Goal: Task Accomplishment & Management: Use online tool/utility

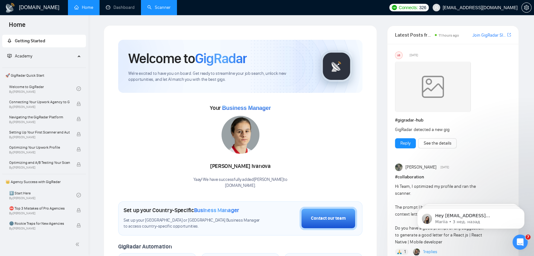
click at [166, 9] on link "Scanner" at bounding box center [158, 7] width 23 height 5
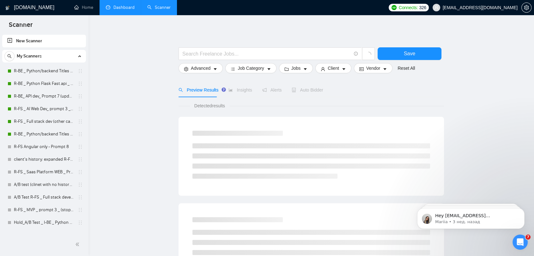
click at [121, 9] on link "Dashboard" at bounding box center [120, 7] width 29 height 5
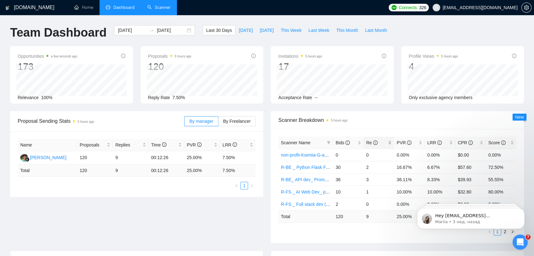
click at [368, 144] on span "Re" at bounding box center [371, 142] width 11 height 5
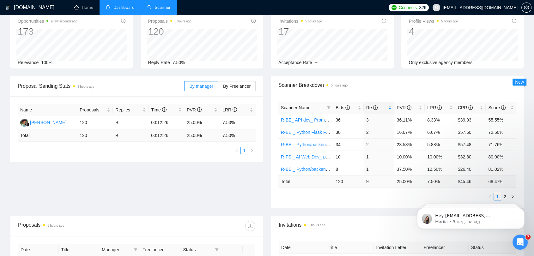
click at [509, 195] on html "Hey [EMAIL_ADDRESS][DOMAIN_NAME], Looks like your Upwork agency [DOMAIN_NAME] r…" at bounding box center [471, 217] width 126 height 44
click at [509, 196] on html "Hey [EMAIL_ADDRESS][DOMAIN_NAME], Looks like your Upwork agency [DOMAIN_NAME] r…" at bounding box center [471, 217] width 126 height 44
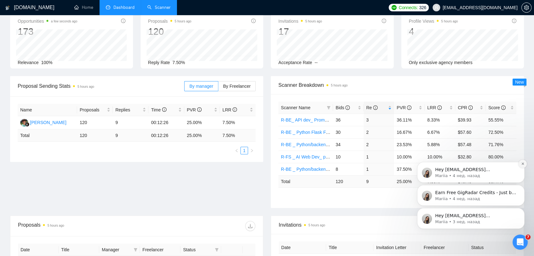
click at [524, 164] on icon "Dismiss notification" at bounding box center [522, 163] width 3 height 3
click at [523, 187] on icon "Dismiss notification" at bounding box center [522, 186] width 3 height 3
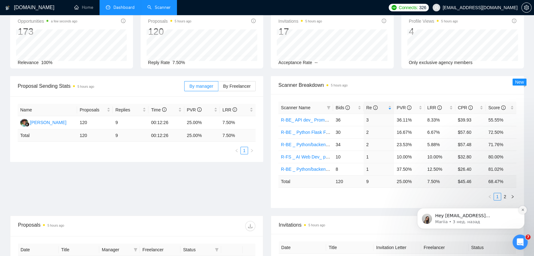
click at [524, 212] on icon "Dismiss notification" at bounding box center [522, 209] width 3 height 3
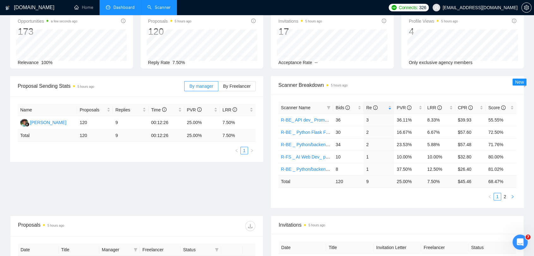
click at [513, 197] on icon "right" at bounding box center [513, 196] width 2 height 3
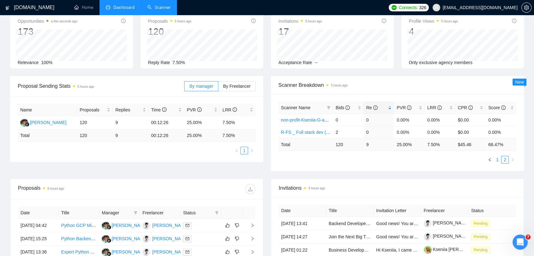
click at [497, 159] on link "1" at bounding box center [497, 160] width 7 height 7
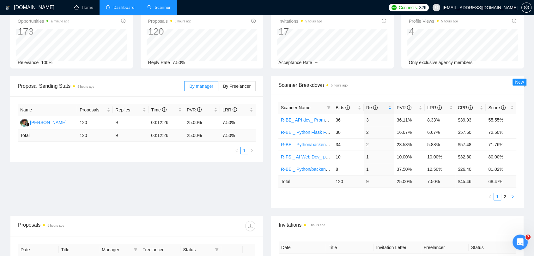
click at [513, 196] on icon "right" at bounding box center [513, 197] width 4 height 4
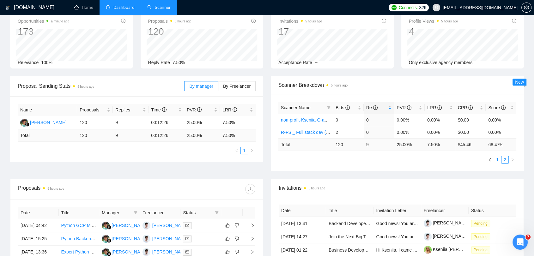
click at [496, 161] on link "1" at bounding box center [497, 160] width 7 height 7
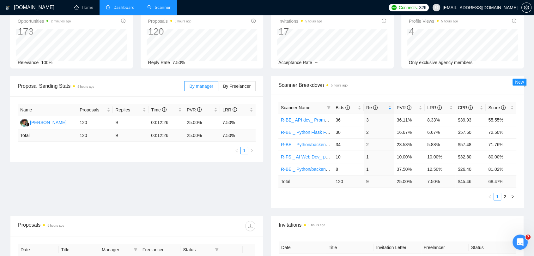
scroll to position [0, 0]
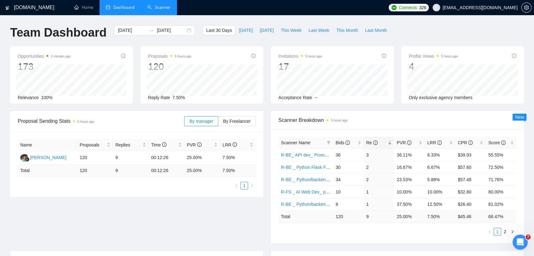
click at [157, 5] on link "Scanner" at bounding box center [158, 7] width 23 height 5
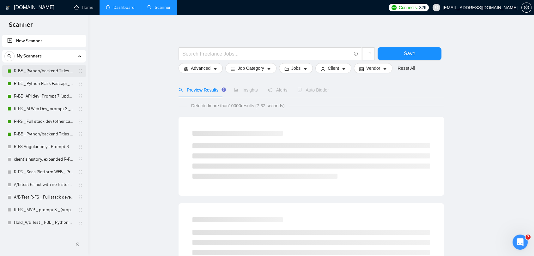
click at [52, 69] on link "R-BE _ Python/backend Titles _ Prompt 2_ Active" at bounding box center [44, 71] width 60 height 13
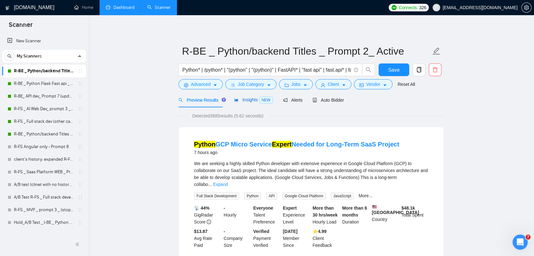
click at [245, 101] on span "Insights NEW" at bounding box center [253, 99] width 39 height 5
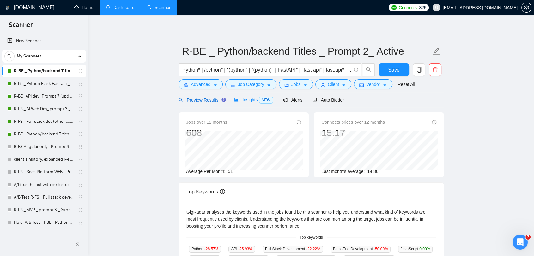
click at [197, 103] on div "Preview Results" at bounding box center [202, 100] width 46 height 7
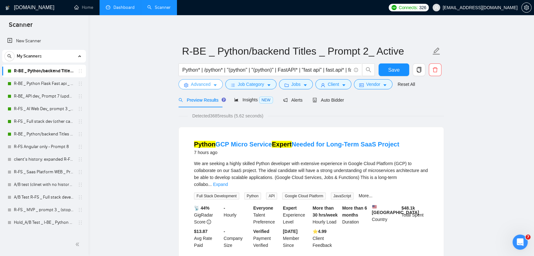
click at [192, 84] on span "Advanced" at bounding box center [201, 84] width 20 height 7
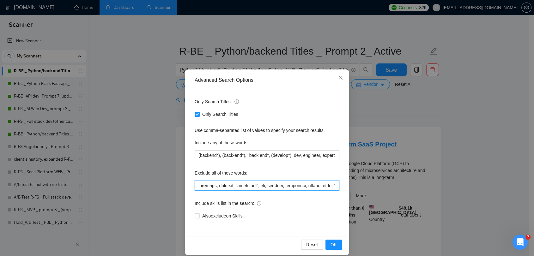
click at [195, 185] on input "text" at bounding box center [267, 186] width 145 height 10
paste input "Trading"
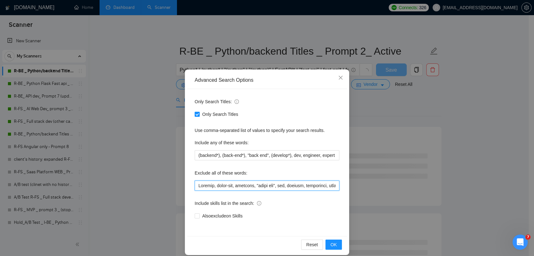
click at [197, 185] on input "text" at bounding box center [267, 186] width 145 height 10
type input "trading, front-end, frontend, "front end", ios, android, frontender, golang, si…"
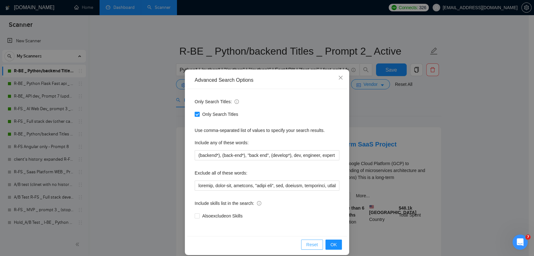
click at [316, 247] on button "Reset" at bounding box center [312, 245] width 22 height 10
checkbox input "false"
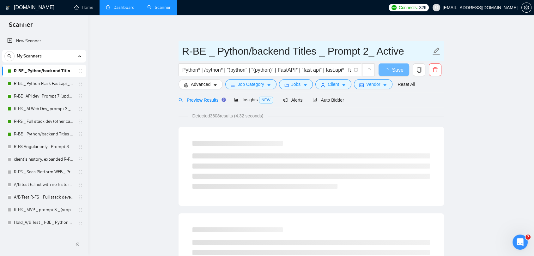
click at [114, 9] on link "Dashboard" at bounding box center [120, 7] width 29 height 5
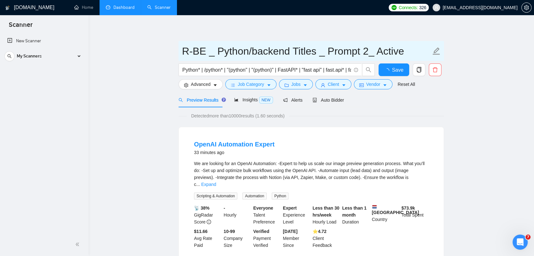
click at [124, 9] on link "Dashboard" at bounding box center [120, 7] width 29 height 5
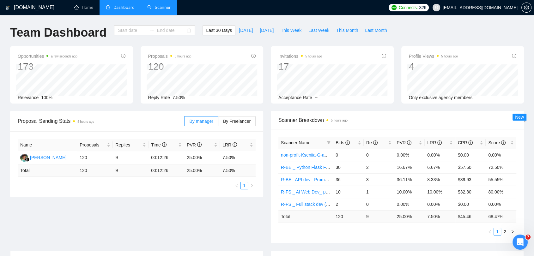
type input "[DATE]"
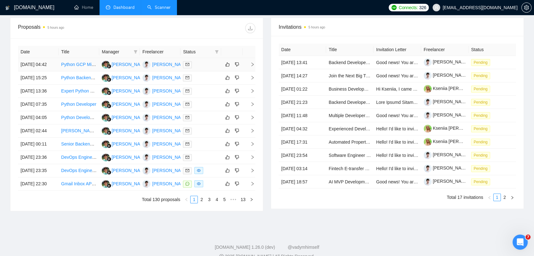
scroll to position [246, 0]
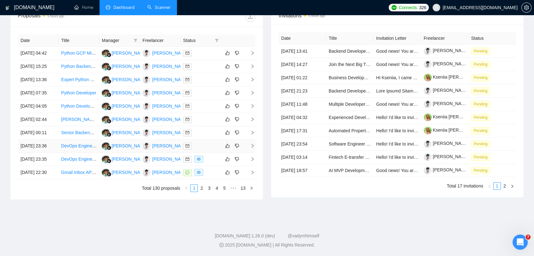
click at [85, 149] on link "DevOps Engineer Needed – Short-Term Setup (React + Node.js + Python)" at bounding box center [134, 146] width 146 height 5
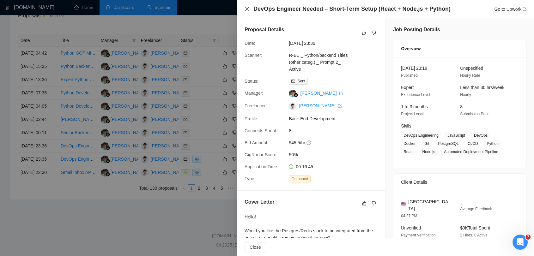
click at [246, 11] on icon "close" at bounding box center [247, 8] width 5 height 5
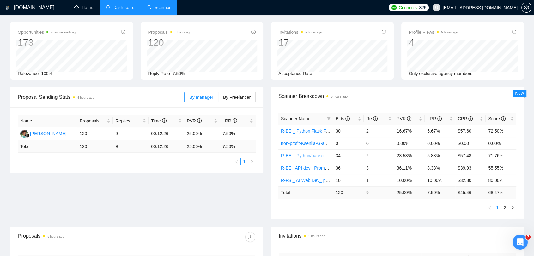
scroll to position [0, 0]
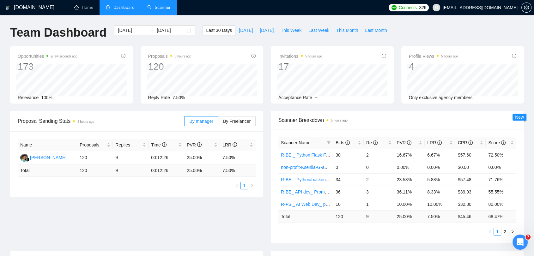
click at [167, 8] on link "Scanner" at bounding box center [158, 7] width 23 height 5
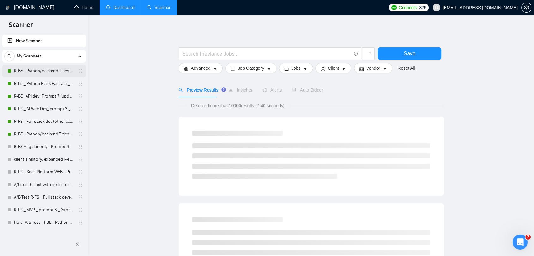
click at [40, 73] on link "R-BE _ Python/backend Titles _ Prompt 2_ Active" at bounding box center [44, 71] width 60 height 13
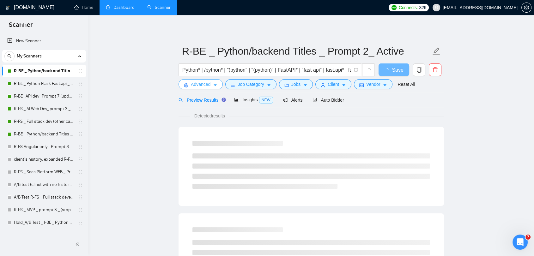
click at [202, 84] on span "Advanced" at bounding box center [201, 84] width 20 height 7
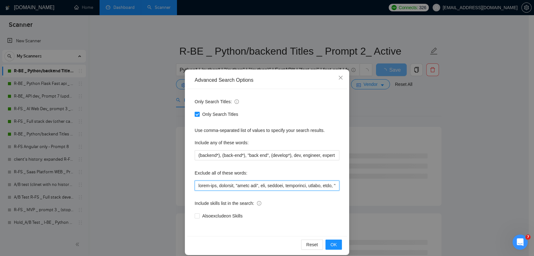
click at [196, 187] on input "text" at bounding box center [267, 186] width 145 height 10
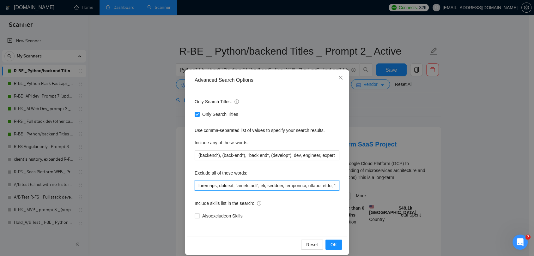
paste input "trading, forex, mt4, mt5, metatrader, binance, kucoin, bybit, okx, betting, gam…"
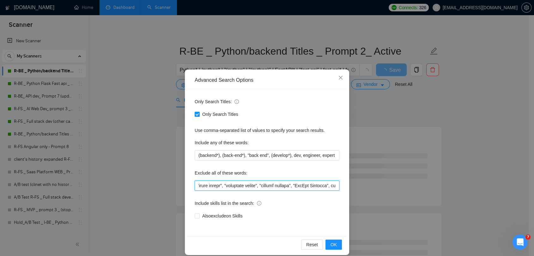
scroll to position [0, 378]
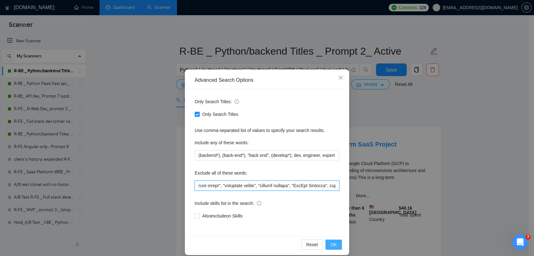
type input "trading, forex, mt4, mt5, metatrader, binance, kucoin, bybit, okx, betting, gam…"
click at [331, 246] on span "OK" at bounding box center [334, 245] width 6 height 7
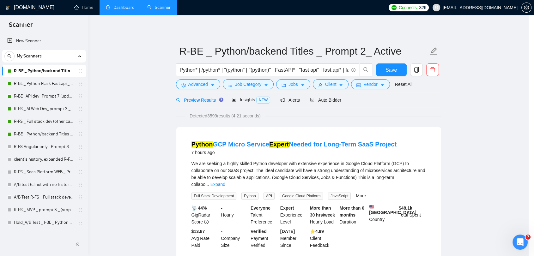
scroll to position [0, 0]
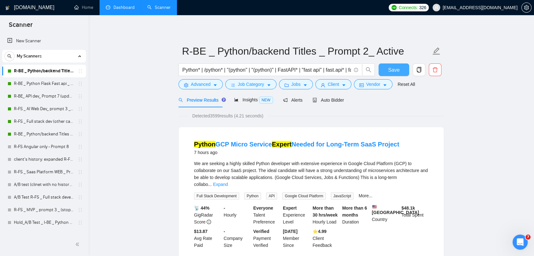
click at [388, 69] on button "Save" at bounding box center [394, 70] width 31 height 13
click at [28, 85] on link "R-BE _ Python Flask Fast.api _ Prompt 2 _ Active" at bounding box center [44, 83] width 60 height 13
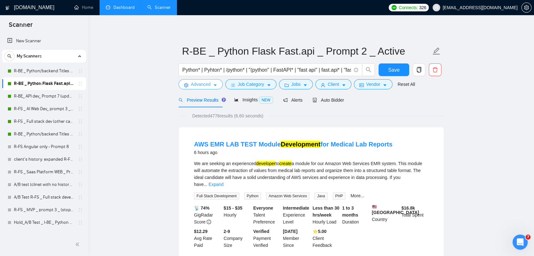
click at [200, 81] on span "Advanced" at bounding box center [201, 84] width 20 height 7
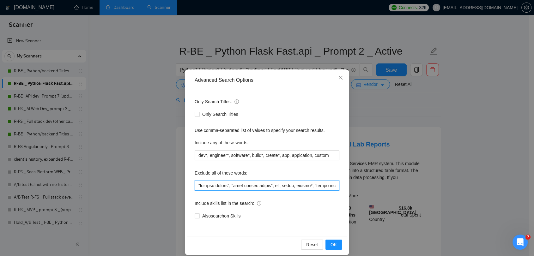
click at [195, 190] on input "text" at bounding box center [267, 186] width 145 height 10
paste input "trading, forex, mt4, mt5, metatrader, binance, kucoin, bybit, okx, betting, gam…"
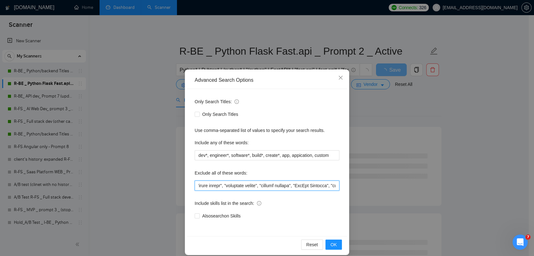
scroll to position [0, 378]
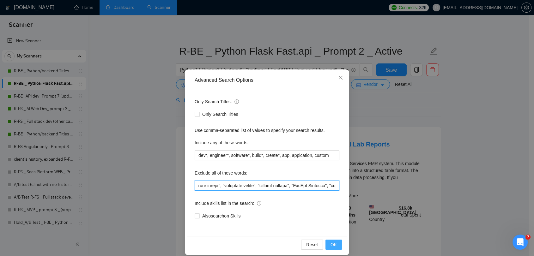
type input "loremip, dolor, si8, am5, consectetu, adipisc, elitse, doeiu, tem, incidid, utl…"
click at [328, 247] on button "OK" at bounding box center [334, 245] width 16 height 10
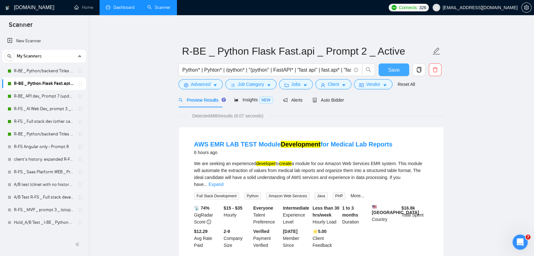
click at [400, 72] on button "Save" at bounding box center [394, 70] width 31 height 13
click at [31, 97] on link "R-BE_ API dev_ Prompt 7 (updated [DATE])_Active" at bounding box center [44, 96] width 60 height 13
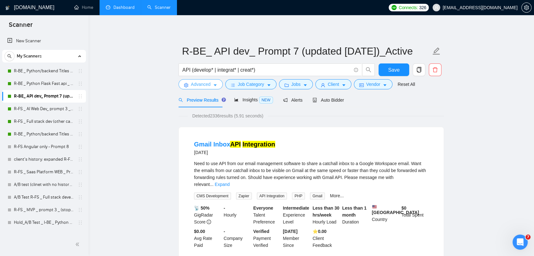
click at [198, 85] on span "Advanced" at bounding box center [201, 84] width 20 height 7
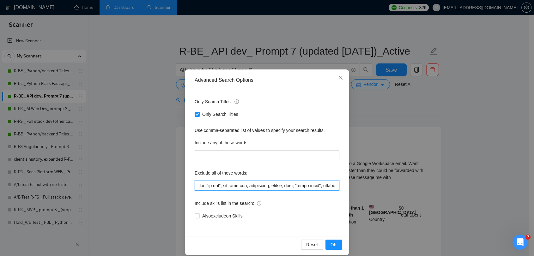
click at [196, 188] on input "text" at bounding box center [267, 186] width 145 height 10
paste input "trading, forex, mt4, mt5, metatrader, binance, kucoin, bybit, okx, betting, gam…"
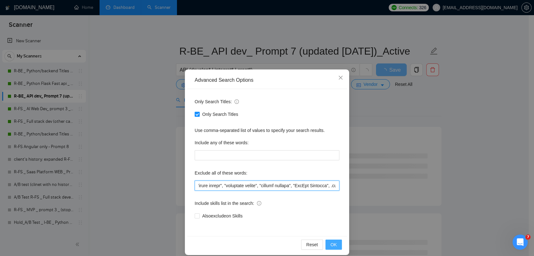
type input "trading, forex, mt4, mt5, metatrader, binance, kucoin, bybit, okx, betting, gam…"
click at [336, 246] on button "OK" at bounding box center [334, 245] width 16 height 10
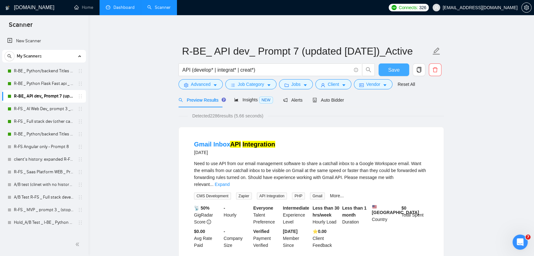
drag, startPoint x: 391, startPoint y: 70, endPoint x: 396, endPoint y: 79, distance: 10.3
click at [391, 70] on span "Save" at bounding box center [393, 70] width 11 height 8
click at [36, 108] on link "R-FS _ AI Web Dev_ prompt 3 _ Active" at bounding box center [44, 109] width 60 height 13
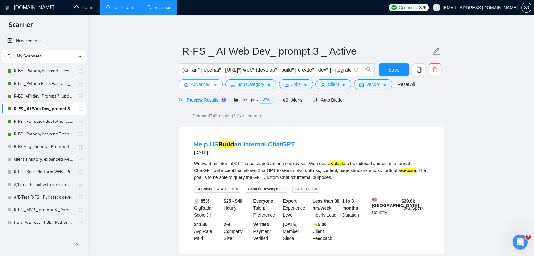
click at [198, 86] on span "Advanced" at bounding box center [201, 84] width 20 height 7
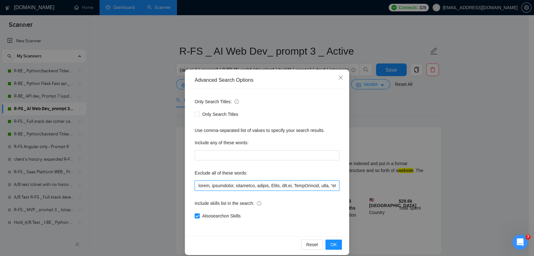
click at [196, 188] on input "text" at bounding box center [267, 186] width 145 height 10
paste input "trading, forex, mt4, mt5, metatrader, binance, kucoin, bybit, okx, betting, gam…"
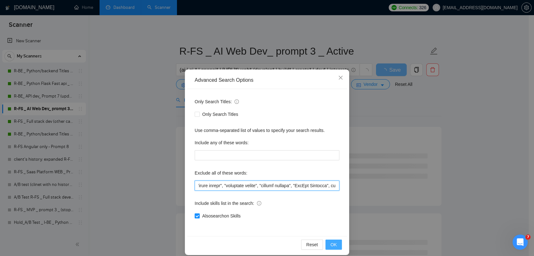
type input "loremip, dolor, si3, am9, consectetu, adipisc, elitse, doeiu, tem, incidid, utl…"
click at [331, 249] on button "OK" at bounding box center [334, 245] width 16 height 10
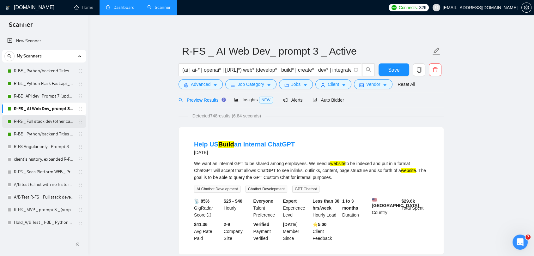
click at [35, 121] on link "R-FS _ Full stack dev (other categories) _ Prompt 1_ Active" at bounding box center [44, 121] width 60 height 13
click at [398, 71] on span "Save" at bounding box center [393, 70] width 11 height 8
click at [57, 70] on link "R-BE _ Python/backend Titles _ Prompt 2_ Active" at bounding box center [44, 71] width 60 height 13
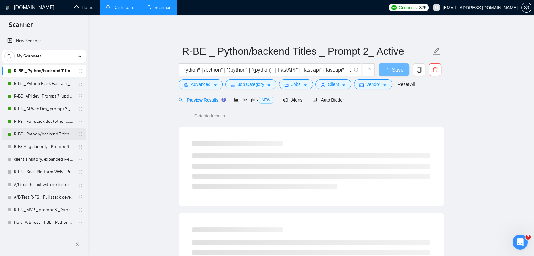
click at [42, 134] on link "R-BE _ Python/backend Titles (other categ.) _ Prompt 2_ Active" at bounding box center [44, 134] width 60 height 13
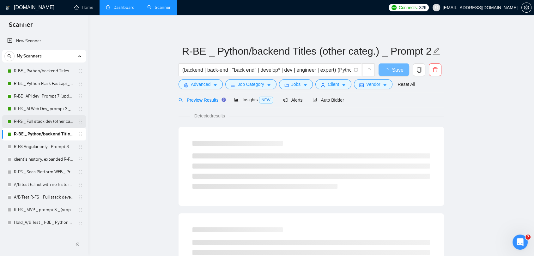
click at [41, 122] on link "R-FS _ Full stack dev (other categories) _ Prompt 1_ Active" at bounding box center [44, 121] width 60 height 13
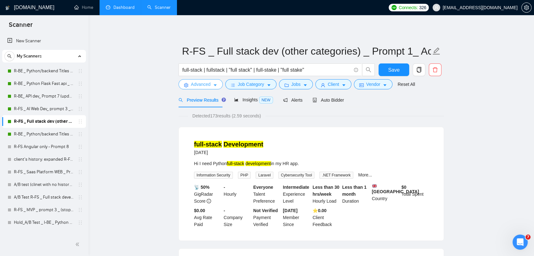
click at [200, 84] on span "Advanced" at bounding box center [201, 84] width 20 height 7
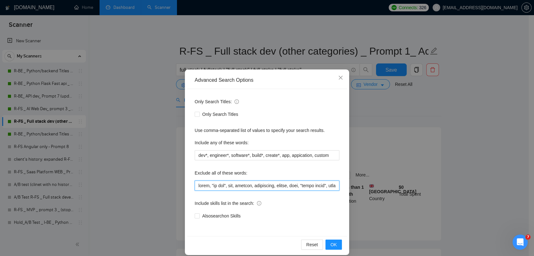
click at [197, 187] on input "text" at bounding box center [267, 186] width 145 height 10
click at [196, 185] on input "text" at bounding box center [267, 186] width 145 height 10
paste input "trading, forex, mt4, mt5, metatrader, binance, kucoin, bybit, okx, betting, gam…"
type input "trading, forex, mt4, mt5, metatrader, binance, kucoin, bybit, okx, betting, gam…"
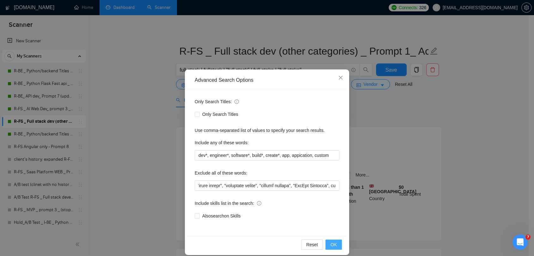
click at [333, 243] on span "OK" at bounding box center [334, 245] width 6 height 7
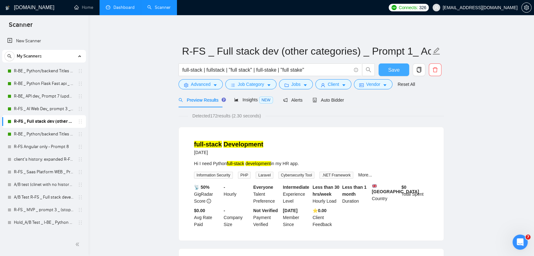
click at [392, 69] on span "Save" at bounding box center [393, 70] width 11 height 8
click at [57, 132] on link "R-BE _ Python/backend Titles (other categ.) _ Prompt 2_ Active" at bounding box center [44, 134] width 60 height 13
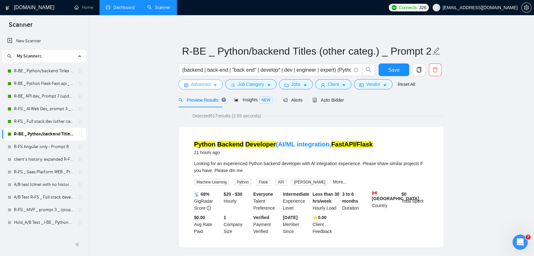
click at [203, 80] on button "Advanced" at bounding box center [201, 84] width 44 height 10
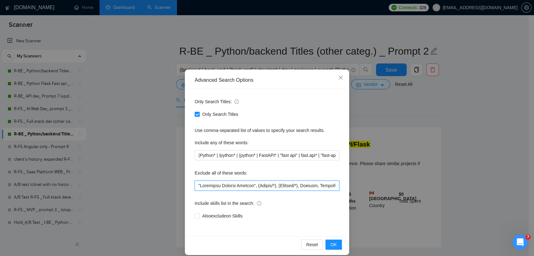
click at [196, 185] on input "text" at bounding box center [267, 186] width 145 height 10
paste input "trading, forex, mt4, mt5, metatrader, binance, kucoin, bybit, okx, betting, gam…"
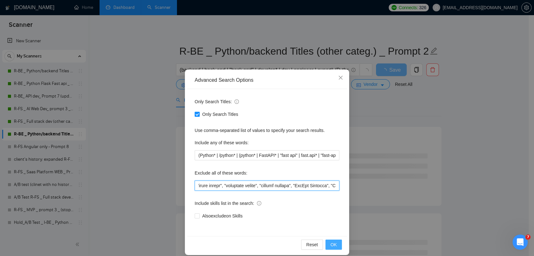
type input "loremip, dolor, si5, am0, consectetu, adipisc, elitse, doeiu, tem, incidid, utl…"
click at [331, 243] on span "OK" at bounding box center [334, 245] width 6 height 7
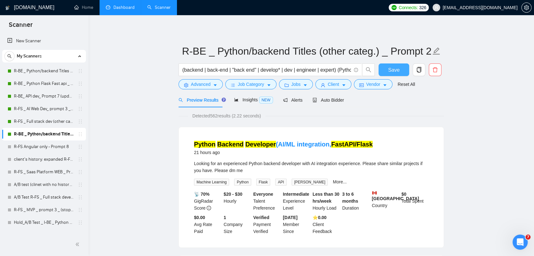
click at [395, 71] on span "Save" at bounding box center [393, 70] width 11 height 8
click at [249, 98] on span "Insights NEW" at bounding box center [253, 99] width 39 height 5
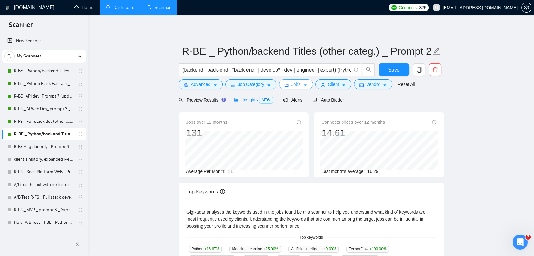
click at [287, 84] on icon "folder" at bounding box center [287, 85] width 4 height 4
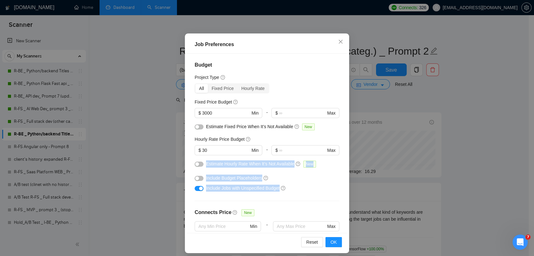
drag, startPoint x: 278, startPoint y: 187, endPoint x: 203, endPoint y: 166, distance: 78.0
click at [203, 166] on div "Budget Project Type All Fixed Price Hourly Rate Fixed Price Budget $ 3000 Min -…" at bounding box center [267, 144] width 160 height 180
copy div "Estimate Hourly Rate When It’s Not Available New Include Budget Placeholders In…"
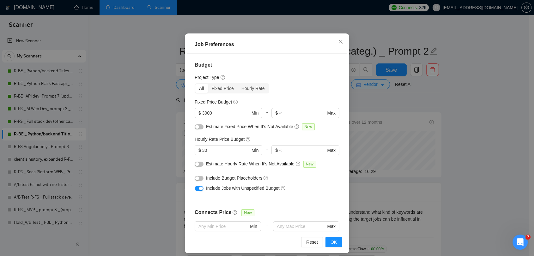
click at [332, 196] on div "Budget Project Type All Fixed Price Hourly Rate Fixed Price Budget $ 3000 Min -…" at bounding box center [267, 144] width 160 height 180
click at [200, 181] on div at bounding box center [199, 178] width 9 height 7
click at [197, 180] on button "button" at bounding box center [199, 178] width 9 height 5
click at [297, 198] on div "Budget Project Type All Fixed Price Hourly Rate Fixed Price Budget $ 3000 Min -…" at bounding box center [267, 144] width 160 height 180
click at [289, 182] on div "Include Budget Placeholders" at bounding box center [267, 178] width 145 height 10
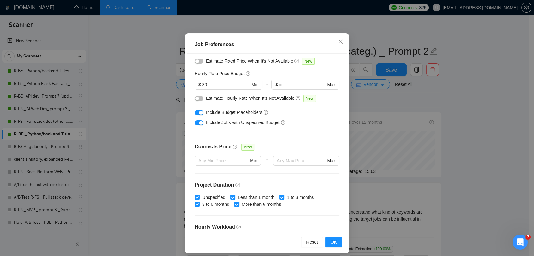
scroll to position [70, 0]
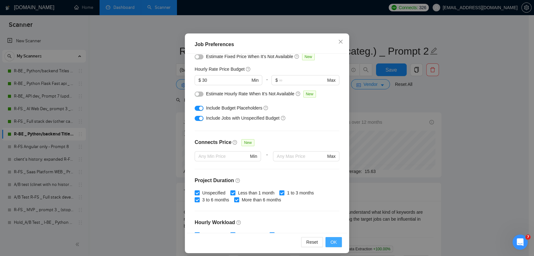
click at [336, 243] on button "OK" at bounding box center [334, 242] width 16 height 10
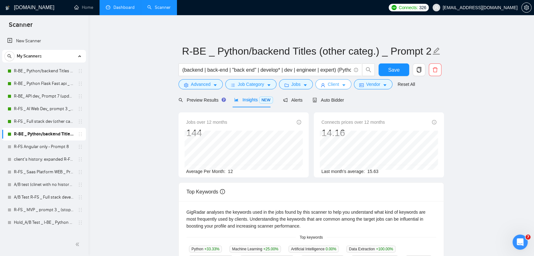
click at [337, 83] on button "Client" at bounding box center [334, 84] width 36 height 10
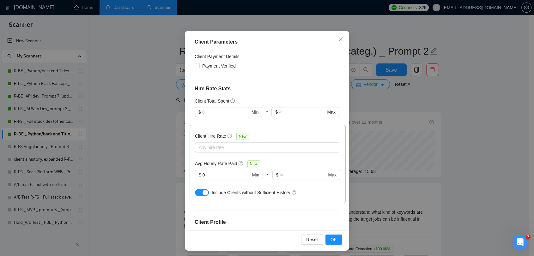
scroll to position [40, 0]
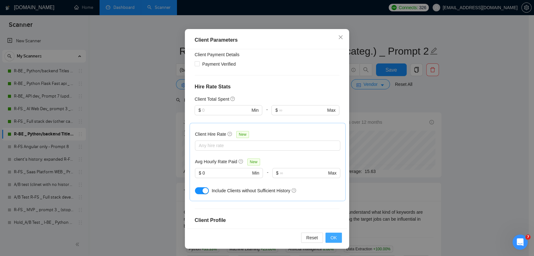
click at [334, 242] on button "OK" at bounding box center [334, 238] width 16 height 10
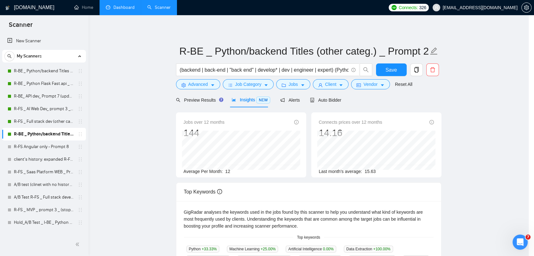
scroll to position [9, 0]
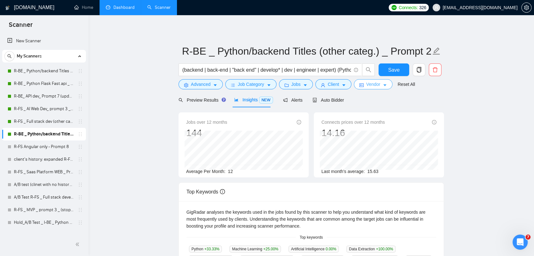
click at [367, 83] on span "Vendor" at bounding box center [373, 84] width 14 height 7
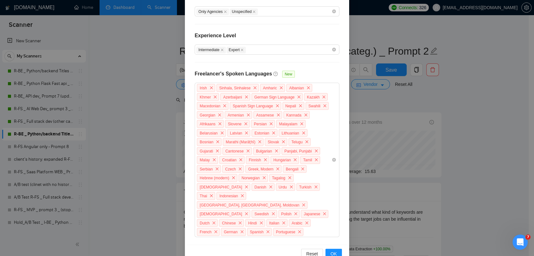
scroll to position [168, 0]
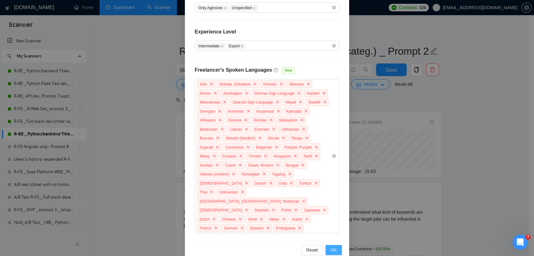
click at [327, 245] on button "OK" at bounding box center [334, 250] width 16 height 10
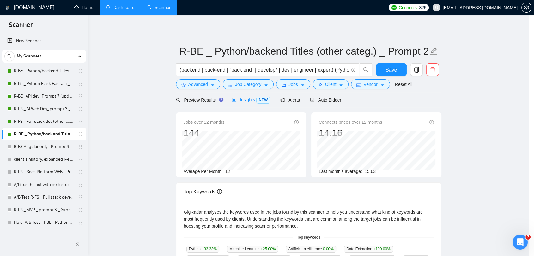
scroll to position [137, 0]
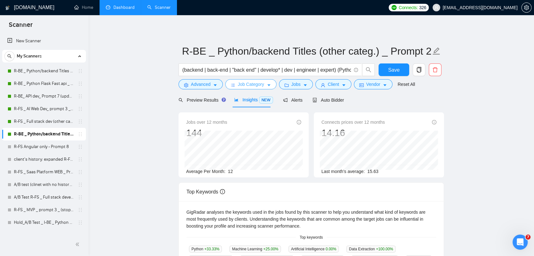
click at [251, 83] on span "Job Category" at bounding box center [251, 84] width 26 height 7
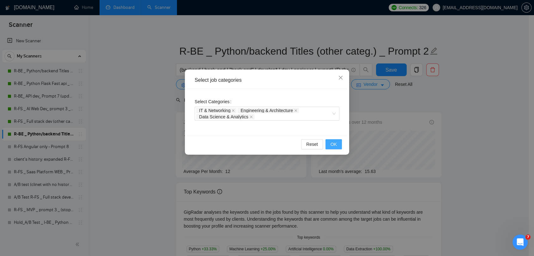
click at [332, 146] on span "OK" at bounding box center [334, 144] width 6 height 7
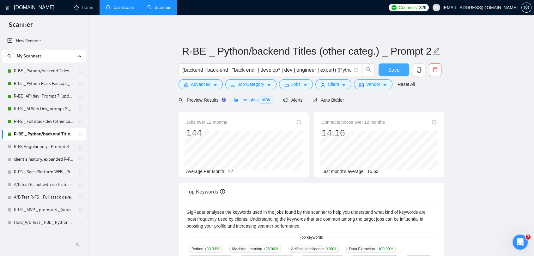
click at [395, 69] on span "Save" at bounding box center [393, 70] width 11 height 8
click at [190, 99] on span "Preview Results" at bounding box center [202, 100] width 46 height 5
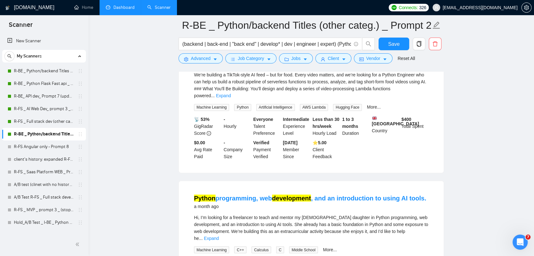
scroll to position [1054, 0]
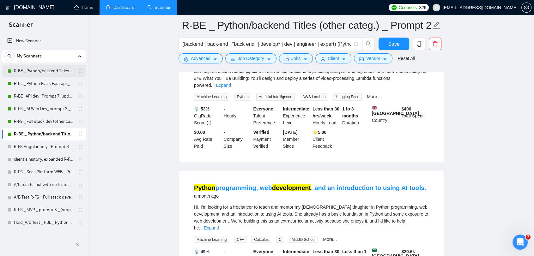
click at [26, 71] on link "R-BE _ Python/backend Titles _ Prompt 2_ Active" at bounding box center [44, 71] width 60 height 13
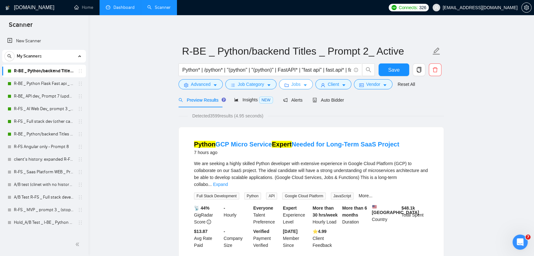
click at [295, 86] on span "Jobs" at bounding box center [296, 84] width 9 height 7
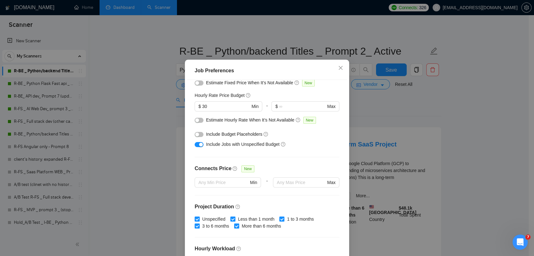
click at [196, 137] on div "button" at bounding box center [197, 135] width 4 height 4
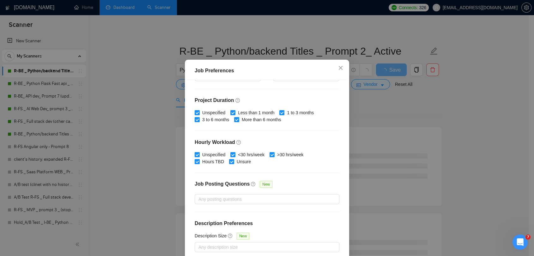
scroll to position [40, 0]
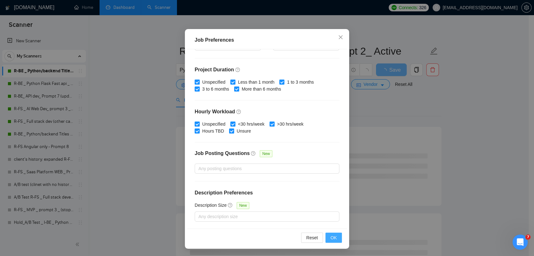
click at [335, 237] on button "OK" at bounding box center [334, 238] width 16 height 10
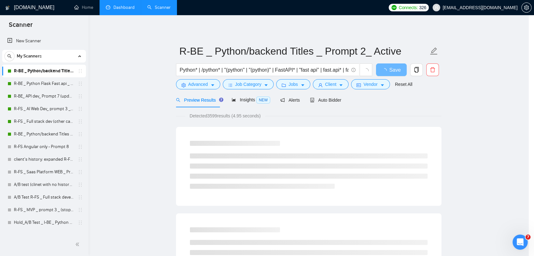
scroll to position [9, 0]
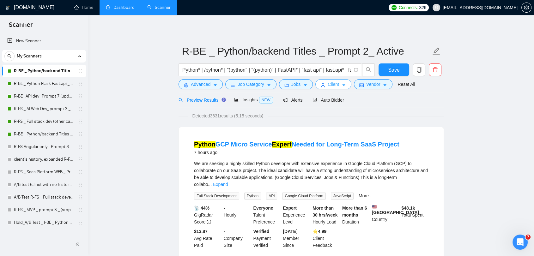
click at [321, 85] on icon "user" at bounding box center [323, 85] width 4 height 4
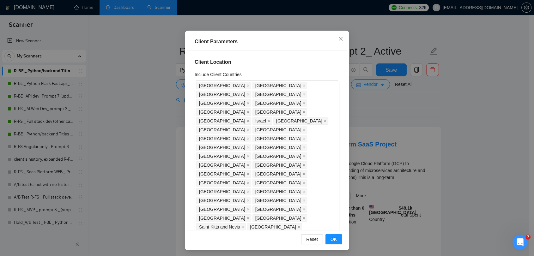
scroll to position [40, 0]
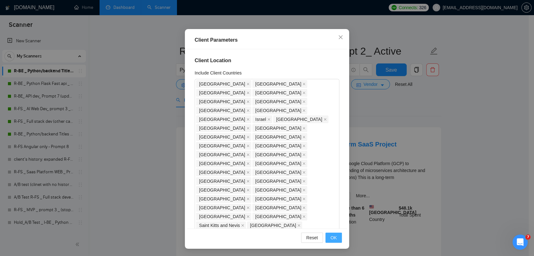
click at [334, 239] on span "OK" at bounding box center [334, 238] width 6 height 7
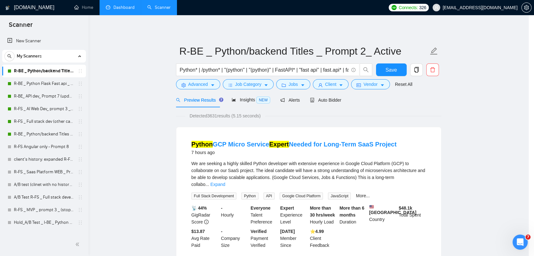
scroll to position [9, 0]
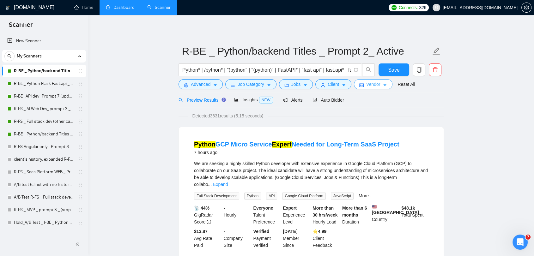
click at [372, 85] on span "Vendor" at bounding box center [373, 84] width 14 height 7
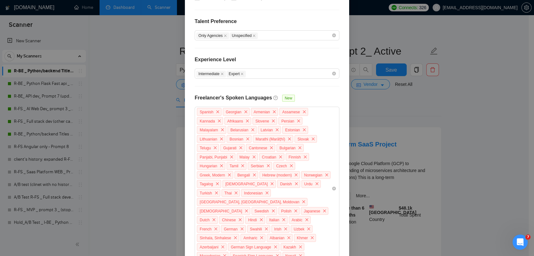
scroll to position [168, 0]
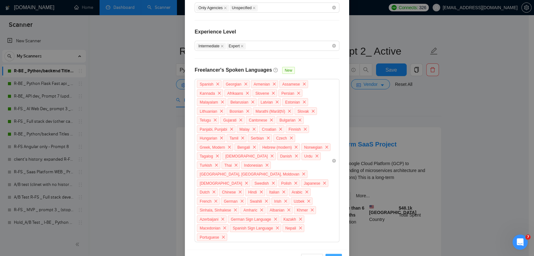
click at [331, 256] on span "OK" at bounding box center [334, 259] width 6 height 7
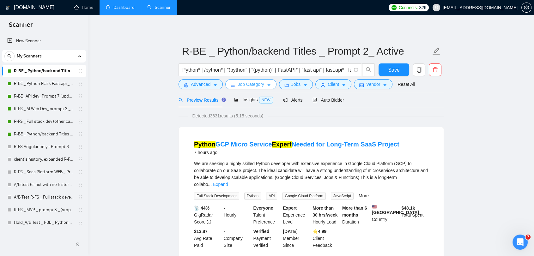
click at [243, 85] on span "Job Category" at bounding box center [251, 84] width 26 height 7
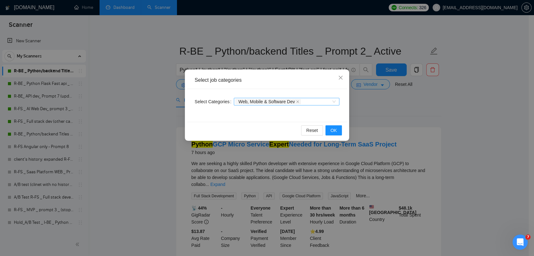
click at [335, 103] on div "Web, Mobile & Software Dev" at bounding box center [287, 102] width 106 height 8
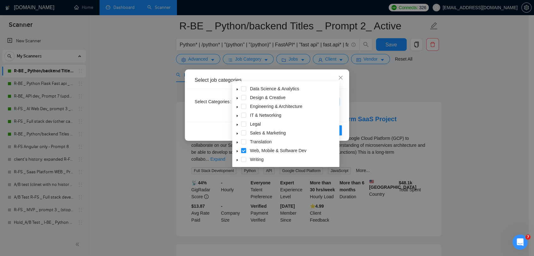
scroll to position [35, 0]
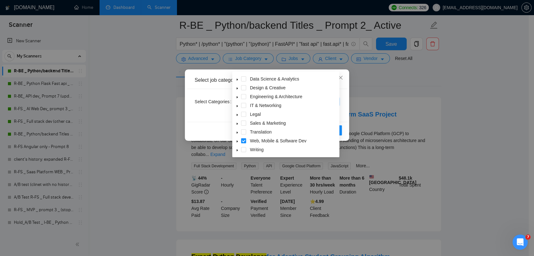
click at [409, 85] on div "Select job categories Select Categories Web, Mobile & Software Dev Reset OK" at bounding box center [267, 128] width 534 height 256
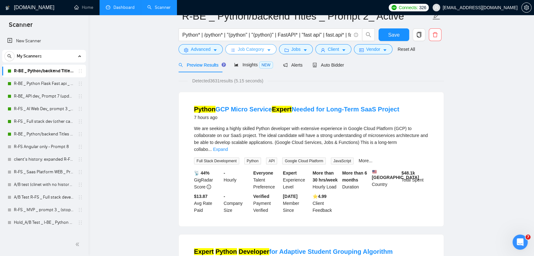
scroll to position [0, 0]
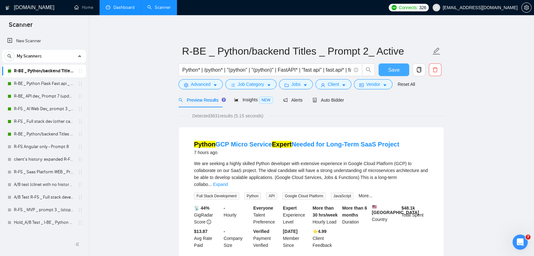
click at [397, 68] on span "Save" at bounding box center [393, 70] width 11 height 8
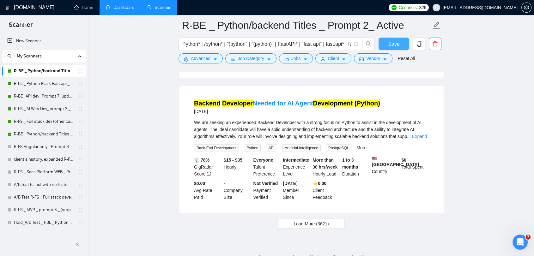
scroll to position [1324, 0]
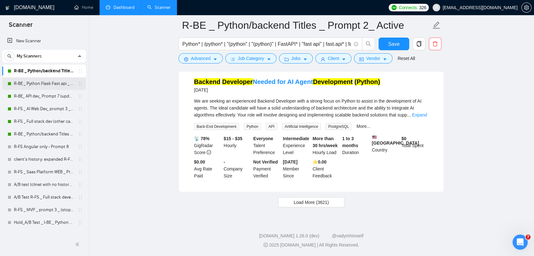
click at [28, 82] on link "R-BE _ Python Flask Fast.api _ Prompt 2 _ Active" at bounding box center [44, 83] width 60 height 13
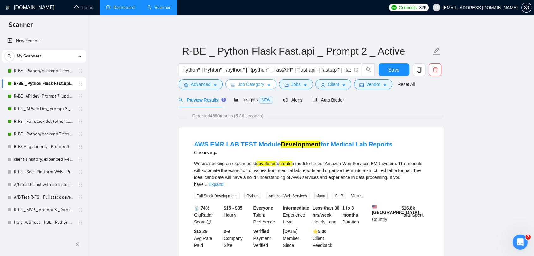
click at [252, 85] on span "Job Category" at bounding box center [251, 84] width 26 height 7
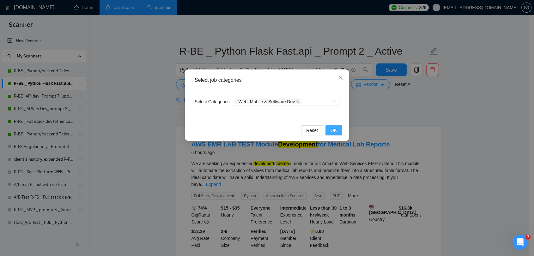
click at [336, 132] on span "OK" at bounding box center [334, 130] width 6 height 7
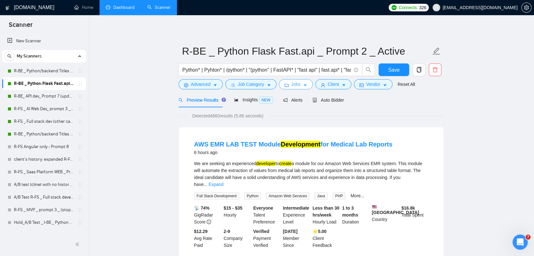
click at [293, 86] on span "Jobs" at bounding box center [296, 84] width 9 height 7
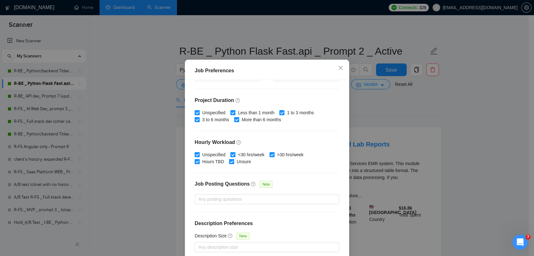
scroll to position [71, 0]
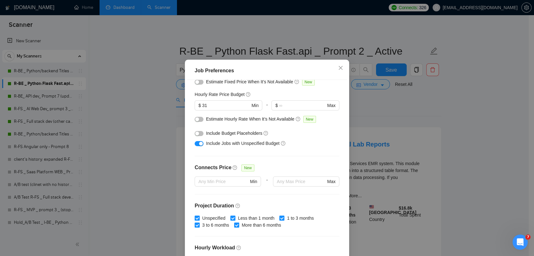
click at [197, 136] on button "button" at bounding box center [199, 133] width 9 height 5
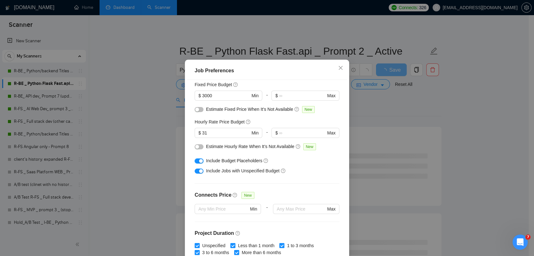
scroll to position [1, 0]
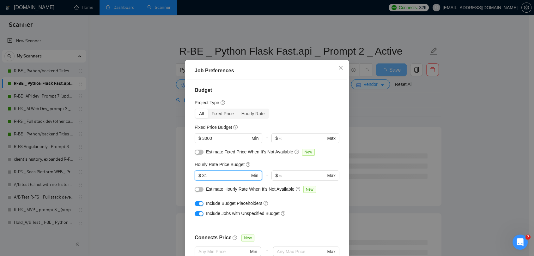
click at [212, 179] on input "31" at bounding box center [226, 175] width 48 height 7
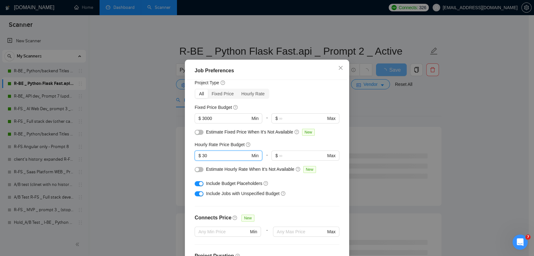
scroll to position [36, 0]
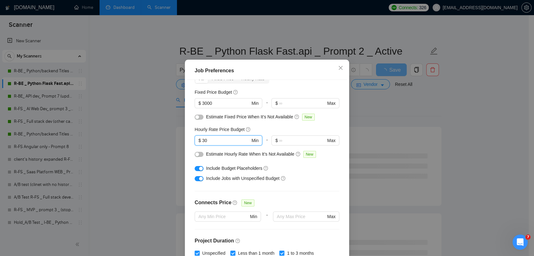
type input "30"
click at [198, 120] on button "button" at bounding box center [199, 117] width 9 height 5
click at [197, 157] on button "button" at bounding box center [199, 154] width 9 height 5
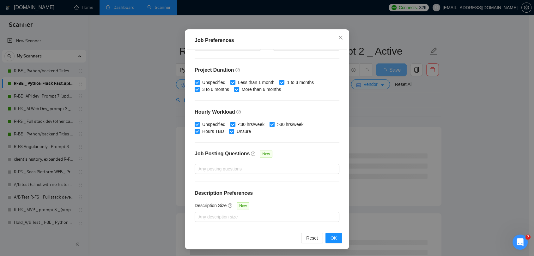
scroll to position [40, 0]
click at [334, 238] on span "OK" at bounding box center [334, 238] width 6 height 7
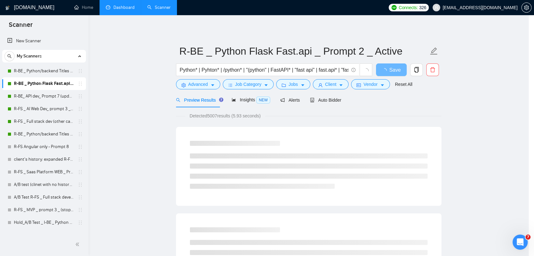
scroll to position [9, 0]
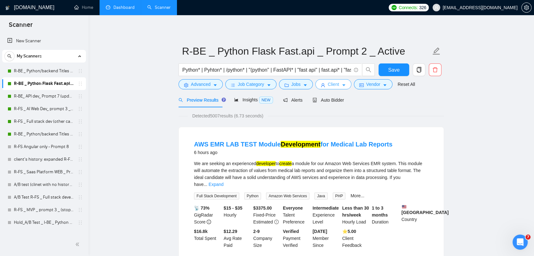
click at [330, 86] on span "Client" at bounding box center [333, 84] width 11 height 7
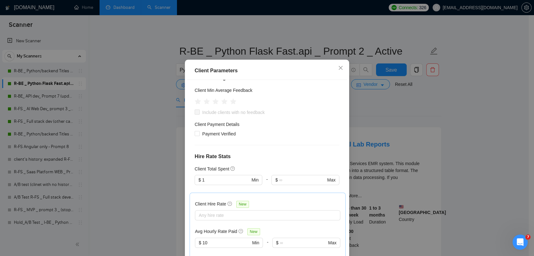
scroll to position [246, 0]
click at [230, 176] on input "1" at bounding box center [226, 179] width 48 height 7
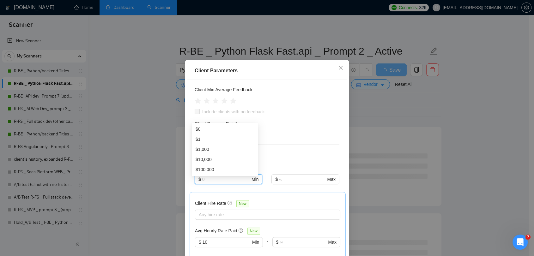
click at [289, 100] on div "Client Location Include Client Countries [GEOGRAPHIC_DATA] [GEOGRAPHIC_DATA] [G…" at bounding box center [267, 170] width 160 height 180
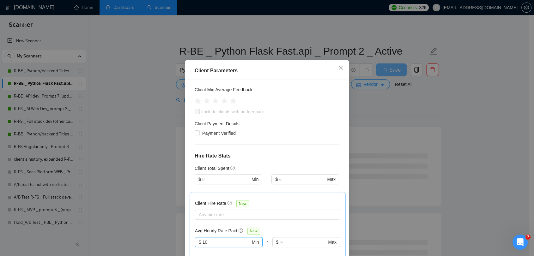
click at [214, 239] on input "10" at bounding box center [227, 242] width 48 height 7
type input "1"
click at [236, 255] on div "Include Clients without Sufficient History" at bounding box center [267, 260] width 145 height 10
click at [316, 256] on div "Include Clients without Sufficient History" at bounding box center [276, 260] width 129 height 7
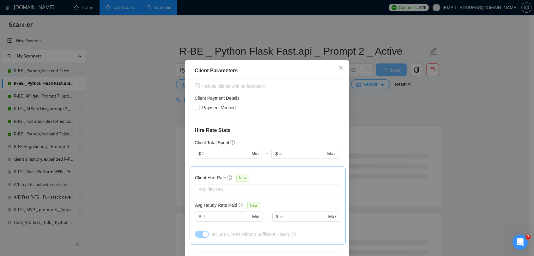
scroll to position [281, 0]
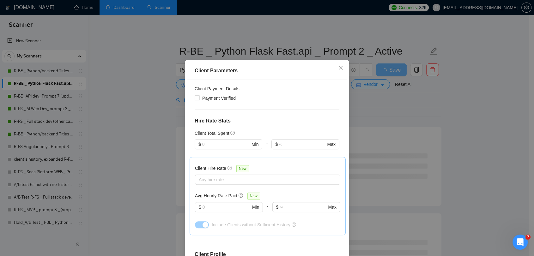
click at [305, 251] on h4 "Client Profile" at bounding box center [267, 255] width 145 height 8
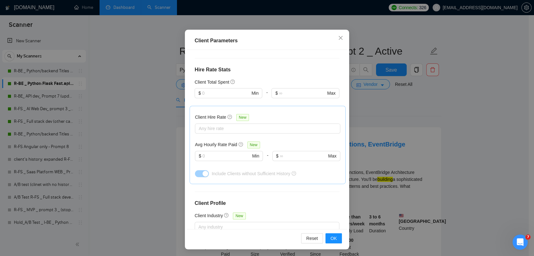
scroll to position [40, 0]
click at [331, 237] on span "OK" at bounding box center [334, 238] width 6 height 7
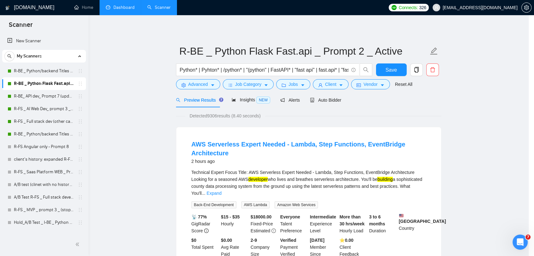
scroll to position [9, 0]
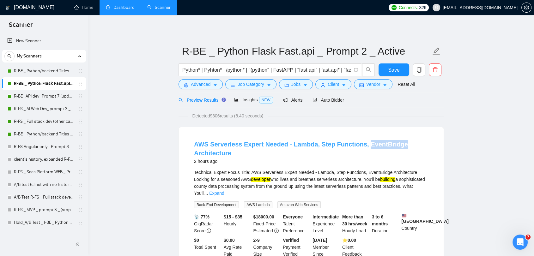
drag, startPoint x: 395, startPoint y: 144, endPoint x: 361, endPoint y: 144, distance: 34.5
click at [361, 144] on h4 "AWS Serverless Expert Needed - Lambda, Step Functions, EventBridge Architecture" at bounding box center [311, 149] width 235 height 18
copy link "EventBridge"
click at [195, 87] on span "Advanced" at bounding box center [201, 84] width 20 height 7
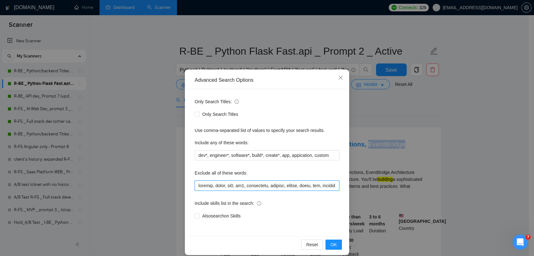
click at [196, 186] on input "text" at bounding box center [267, 186] width 145 height 10
paste input "EventBridge"
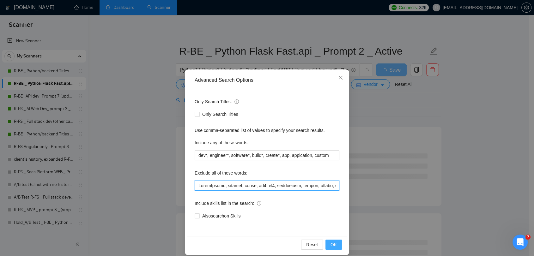
type input "LoremIpsumd, sitamet, conse, ad3, el6, seddoeiusm, tempori, utlabo, etdol, mag,…"
click at [333, 245] on span "OK" at bounding box center [334, 245] width 6 height 7
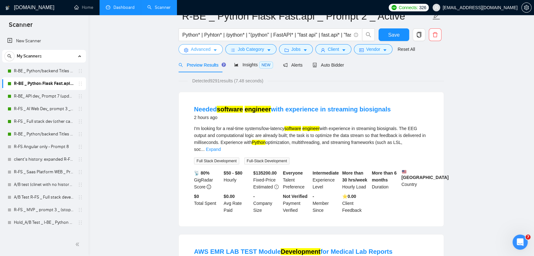
scroll to position [0, 0]
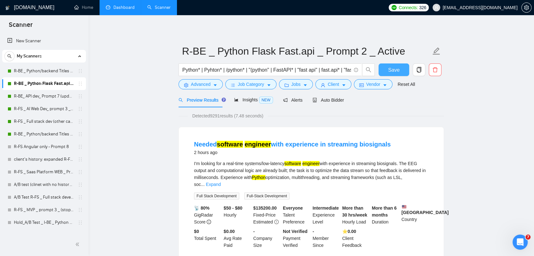
click at [397, 71] on span "Save" at bounding box center [393, 70] width 11 height 8
click at [372, 86] on span "Vendor" at bounding box center [373, 84] width 14 height 7
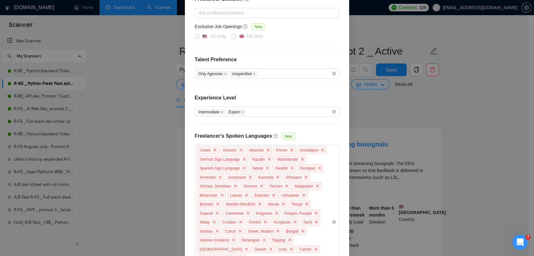
scroll to position [168, 0]
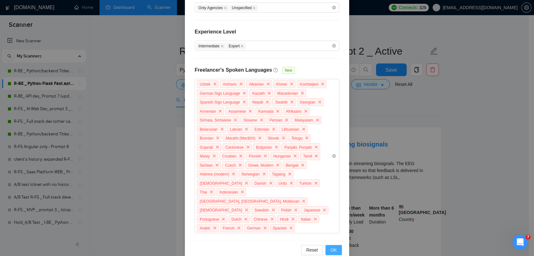
click at [331, 247] on span "OK" at bounding box center [334, 250] width 6 height 7
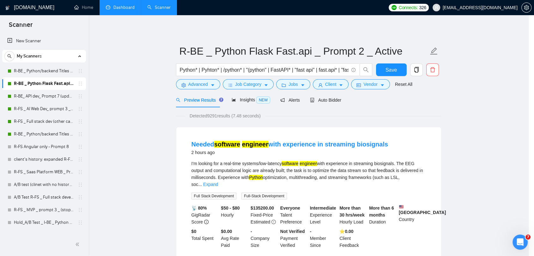
scroll to position [137, 0]
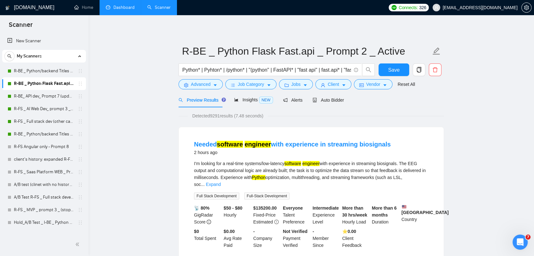
drag, startPoint x: 43, startPoint y: 94, endPoint x: 111, endPoint y: 143, distance: 83.4
click at [43, 94] on link "R-BE_ API dev_ Prompt 7 (updated [DATE])_Active" at bounding box center [44, 96] width 60 height 13
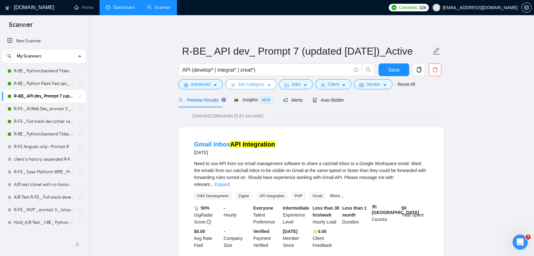
click at [243, 84] on span "Job Category" at bounding box center [251, 84] width 26 height 7
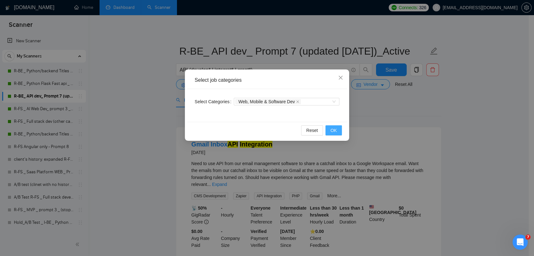
click at [337, 130] on button "OK" at bounding box center [334, 131] width 16 height 10
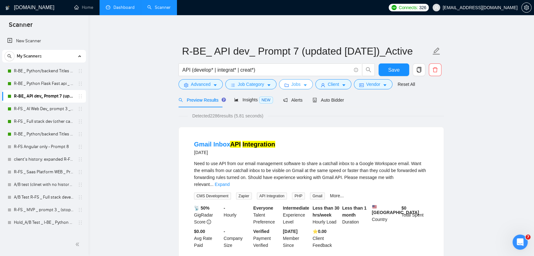
click at [300, 87] on button "Jobs" at bounding box center [296, 84] width 34 height 10
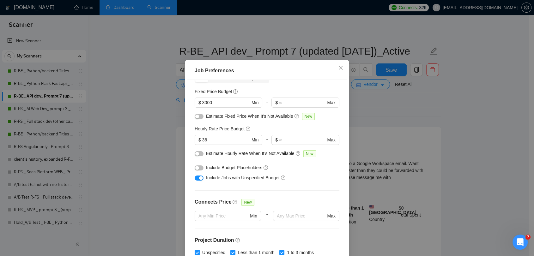
scroll to position [36, 0]
click at [198, 171] on button "button" at bounding box center [199, 168] width 9 height 5
click at [200, 157] on button "button" at bounding box center [199, 154] width 9 height 5
click at [198, 120] on button "button" at bounding box center [199, 117] width 9 height 5
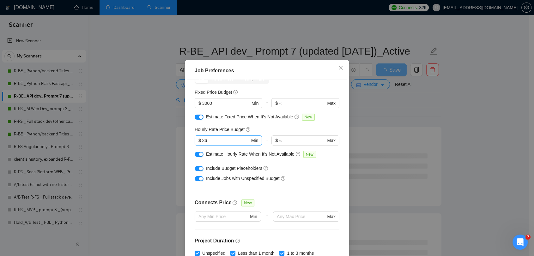
click at [207, 144] on input "36" at bounding box center [226, 140] width 48 height 7
type input "30"
click at [321, 204] on div "Budget Project Type All Fixed Price Hourly Rate Fixed Price Budget $ 3000 Min -…" at bounding box center [267, 170] width 160 height 180
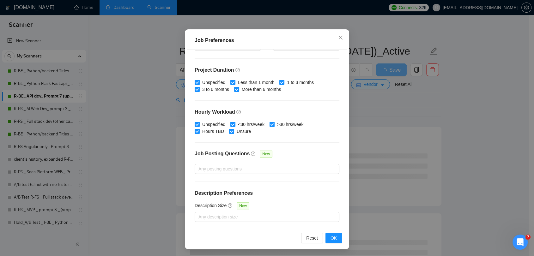
scroll to position [40, 0]
click at [331, 237] on span "OK" at bounding box center [334, 238] width 6 height 7
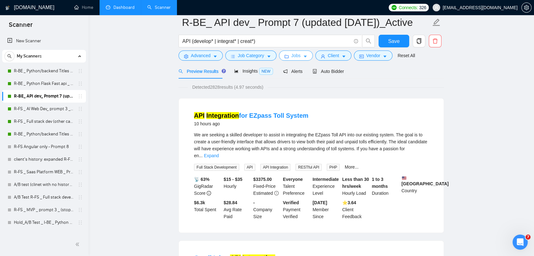
scroll to position [0, 0]
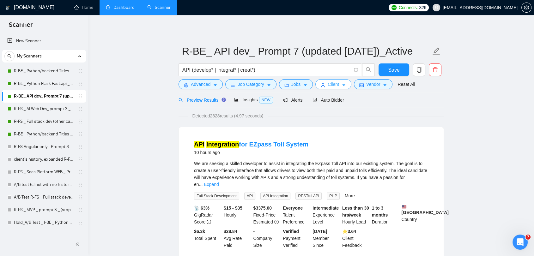
click at [329, 84] on span "Client" at bounding box center [333, 84] width 11 height 7
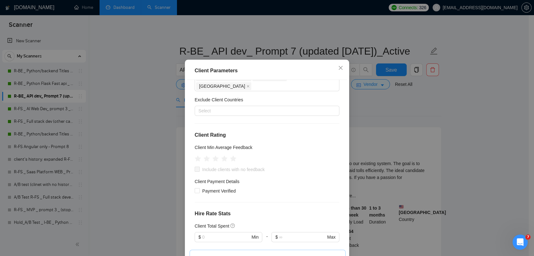
scroll to position [232, 0]
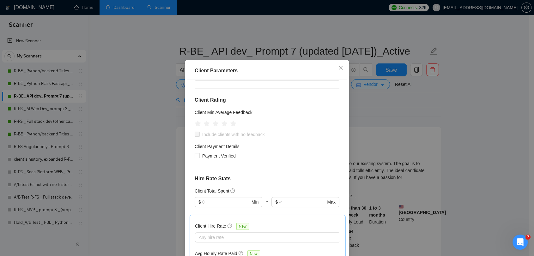
type input "1"
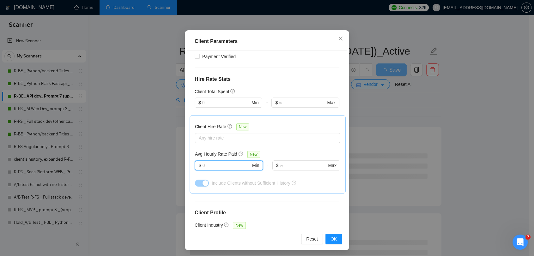
scroll to position [40, 0]
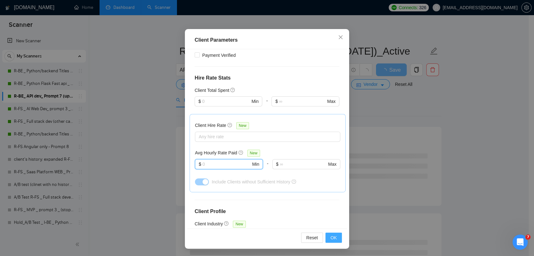
click at [328, 237] on button "OK" at bounding box center [334, 238] width 16 height 10
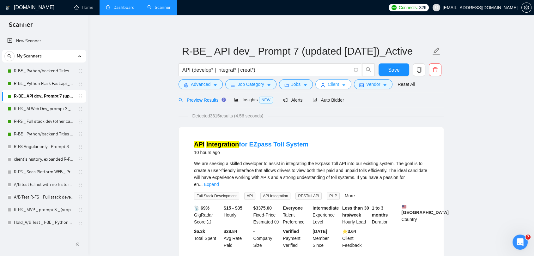
click at [324, 84] on button "Client" at bounding box center [334, 84] width 36 height 10
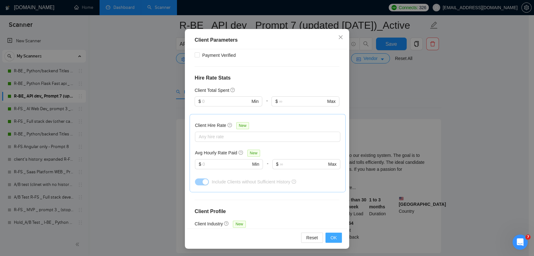
scroll to position [35, 0]
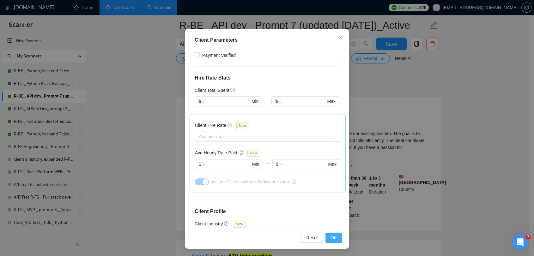
click at [331, 236] on span "OK" at bounding box center [334, 238] width 6 height 7
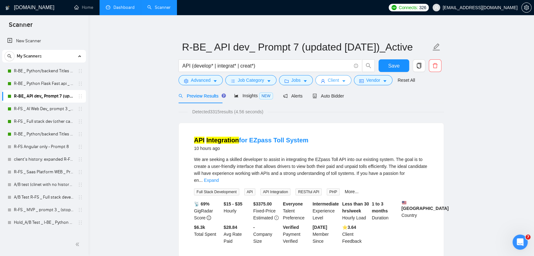
scroll to position [0, 0]
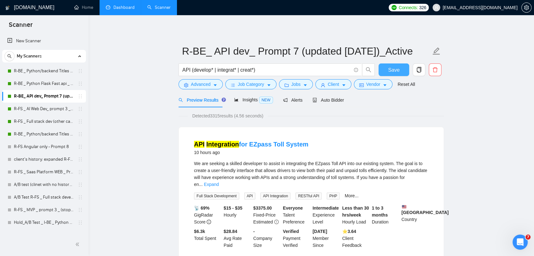
click at [384, 71] on button "Save" at bounding box center [394, 70] width 31 height 13
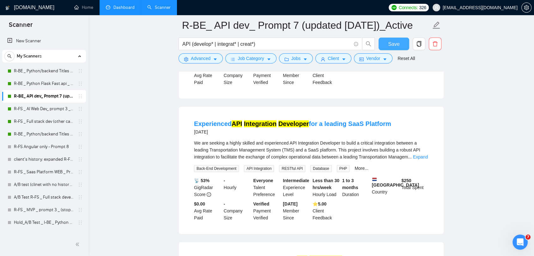
scroll to position [281, 0]
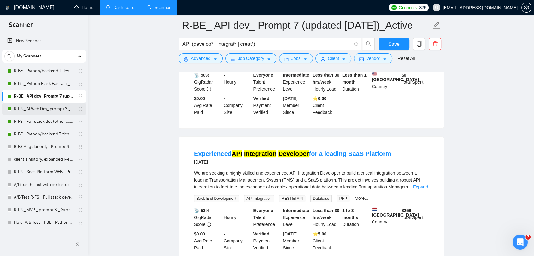
click at [30, 107] on link "R-FS _ AI Web Dev_ prompt 3 _ Active" at bounding box center [44, 109] width 60 height 13
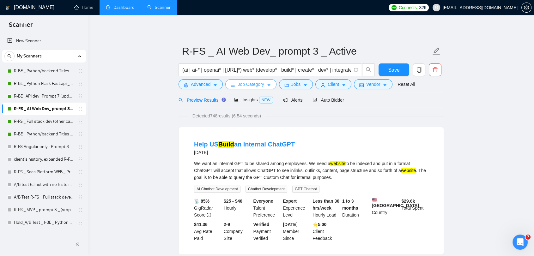
click at [245, 82] on span "Job Category" at bounding box center [251, 84] width 26 height 7
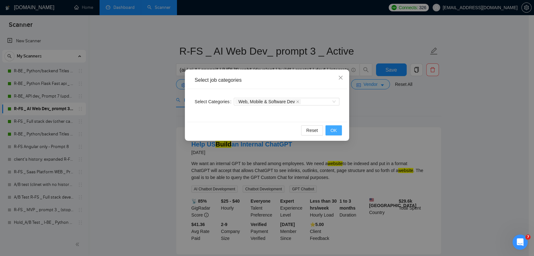
click at [332, 130] on span "OK" at bounding box center [334, 130] width 6 height 7
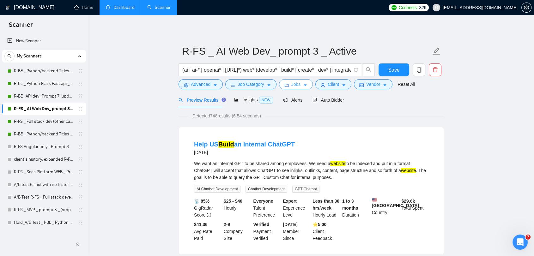
click at [294, 82] on span "Jobs" at bounding box center [296, 84] width 9 height 7
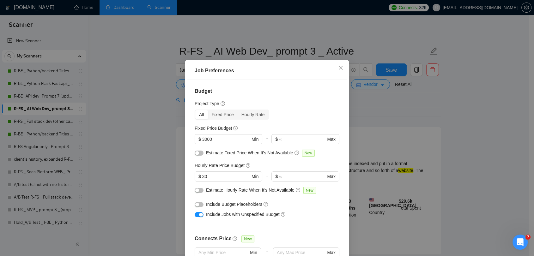
click at [199, 207] on button "button" at bounding box center [199, 204] width 9 height 5
click at [196, 193] on div "button" at bounding box center [197, 191] width 4 height 4
click at [200, 156] on button "button" at bounding box center [199, 153] width 9 height 5
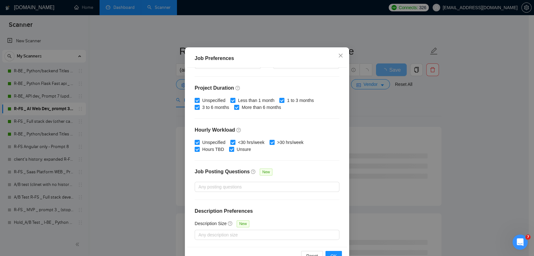
scroll to position [40, 0]
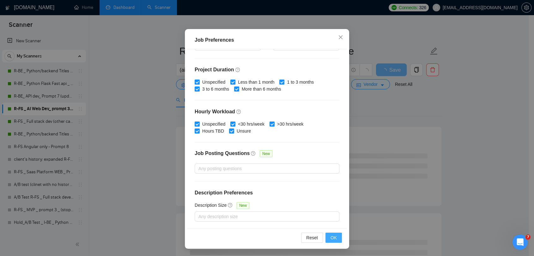
click at [334, 237] on span "OK" at bounding box center [334, 238] width 6 height 7
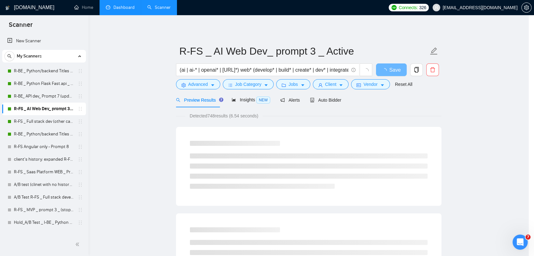
scroll to position [9, 0]
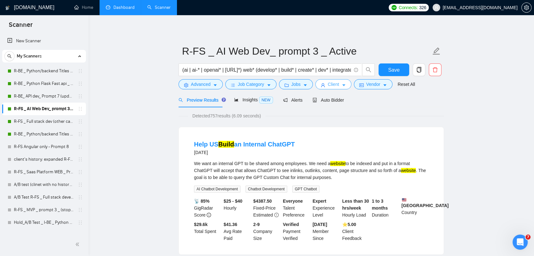
click at [332, 85] on span "Client" at bounding box center [333, 84] width 11 height 7
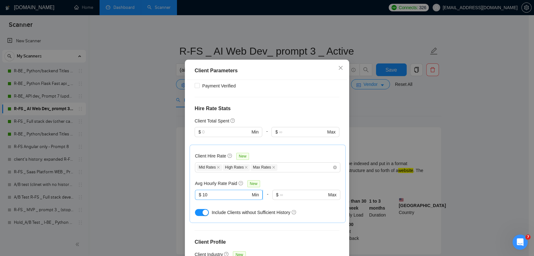
click at [212, 192] on input "10" at bounding box center [227, 195] width 48 height 7
type input "1"
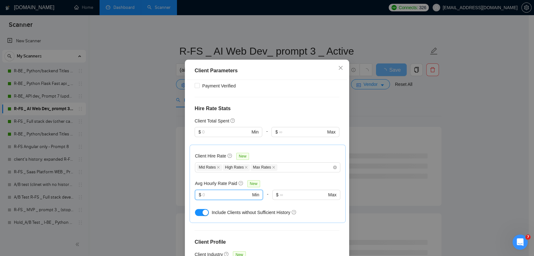
click at [288, 159] on div "Client Location Include Client Countries [GEOGRAPHIC_DATA] [GEOGRAPHIC_DATA] [G…" at bounding box center [267, 170] width 160 height 180
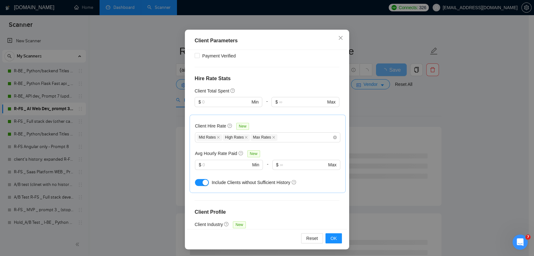
scroll to position [40, 0]
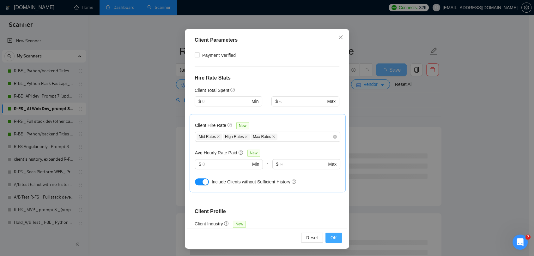
click at [332, 237] on span "OK" at bounding box center [334, 238] width 6 height 7
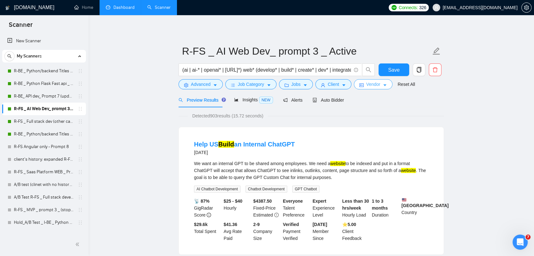
click at [372, 83] on span "Vendor" at bounding box center [373, 84] width 14 height 7
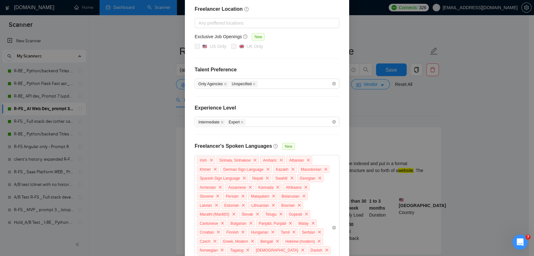
scroll to position [159, 0]
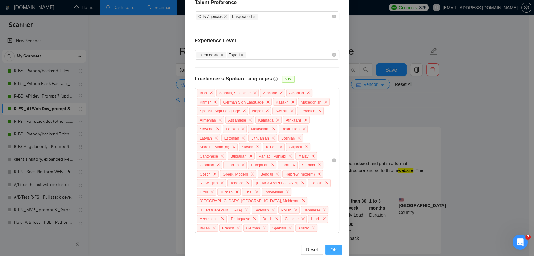
click at [331, 247] on span "OK" at bounding box center [334, 250] width 6 height 7
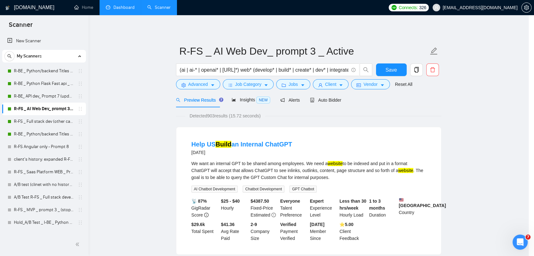
scroll to position [128, 0]
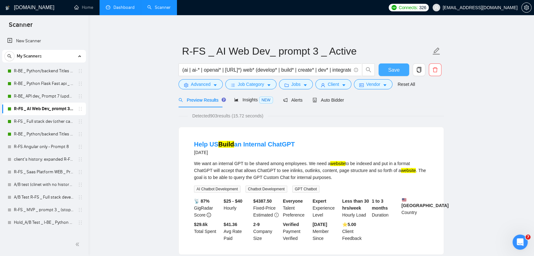
click at [399, 67] on span "Save" at bounding box center [393, 70] width 11 height 8
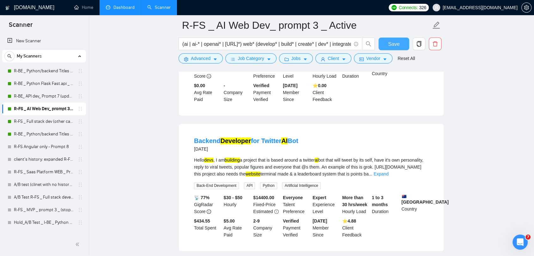
scroll to position [878, 0]
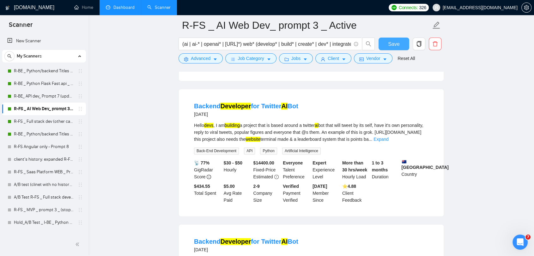
drag, startPoint x: 387, startPoint y: 45, endPoint x: 382, endPoint y: 50, distance: 7.6
click at [387, 45] on button "Save" at bounding box center [394, 44] width 31 height 13
click at [46, 122] on link "R-FS _ Full stack dev (other categories) _ Prompt 1_ Active" at bounding box center [44, 121] width 60 height 13
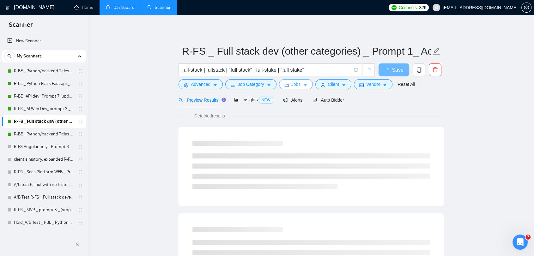
click at [297, 84] on span "Jobs" at bounding box center [296, 84] width 9 height 7
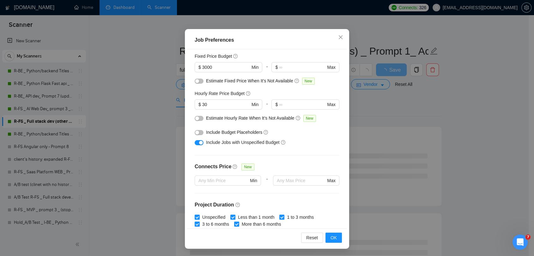
scroll to position [36, 0]
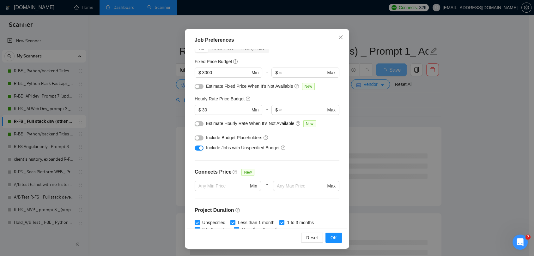
click at [199, 136] on button "button" at bounding box center [199, 138] width 9 height 5
click at [197, 123] on button "button" at bounding box center [199, 123] width 9 height 5
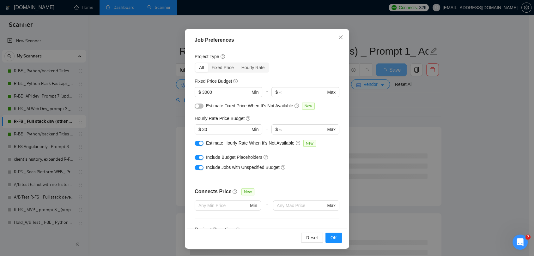
scroll to position [0, 0]
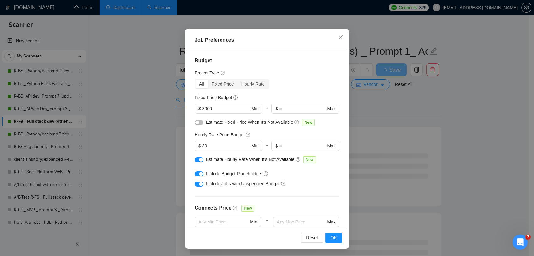
click at [201, 124] on div "Estimate Fixed Price When It’s Not Available New" at bounding box center [267, 124] width 145 height 10
click at [199, 124] on button "button" at bounding box center [199, 122] width 9 height 5
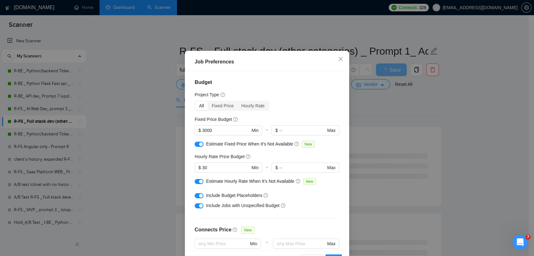
scroll to position [40, 0]
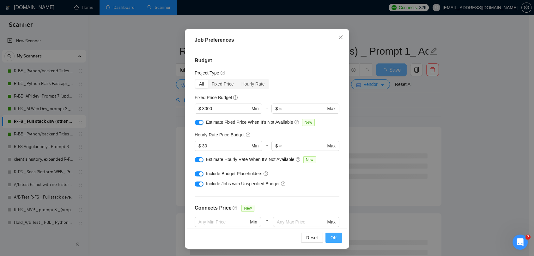
click at [335, 238] on button "OK" at bounding box center [334, 238] width 16 height 10
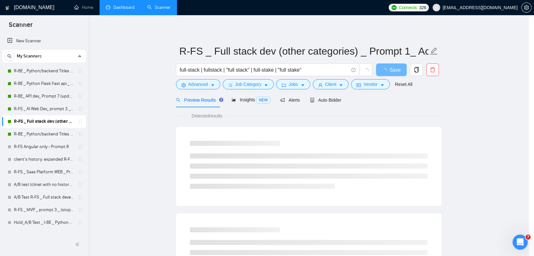
scroll to position [9, 0]
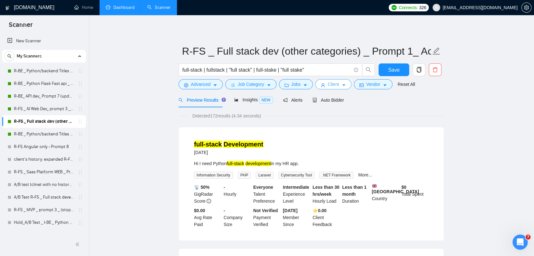
click at [328, 87] on span "Client" at bounding box center [333, 84] width 11 height 7
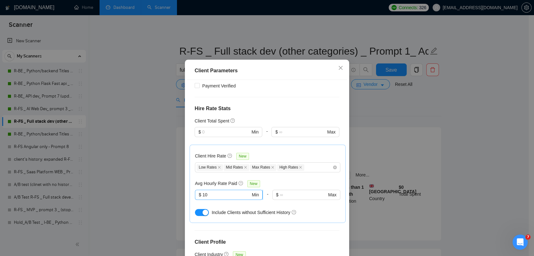
click at [210, 192] on input "10" at bounding box center [227, 195] width 48 height 7
type input "1"
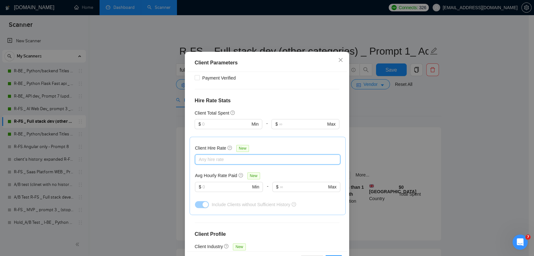
scroll to position [40, 0]
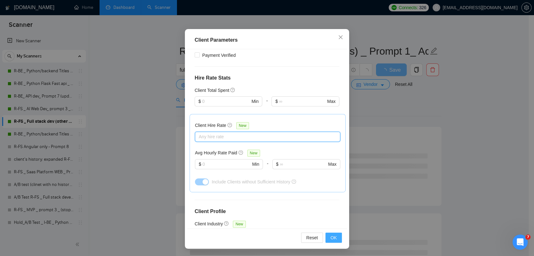
click at [334, 241] on button "OK" at bounding box center [334, 238] width 16 height 10
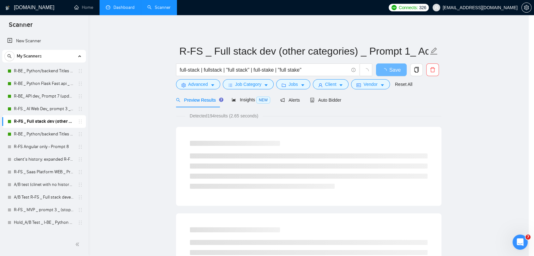
scroll to position [9, 0]
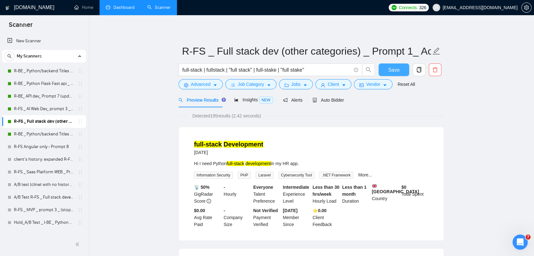
click at [391, 69] on span "Save" at bounding box center [393, 70] width 11 height 8
click at [40, 133] on link "R-BE _ Python/backend Titles (other categ.) _ Prompt 2_ Active" at bounding box center [44, 134] width 60 height 13
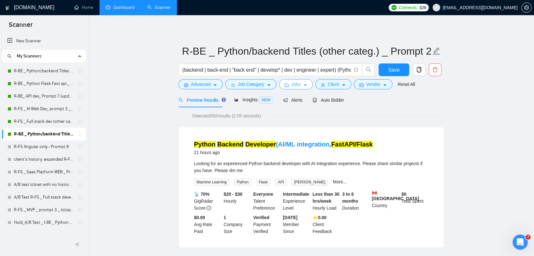
click at [286, 89] on button "Jobs" at bounding box center [296, 84] width 34 height 10
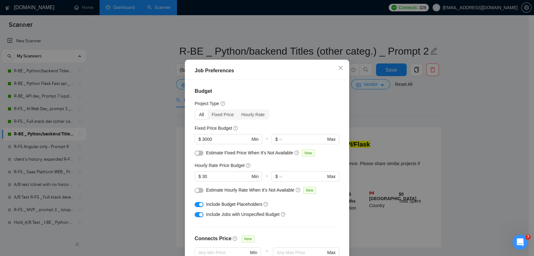
click at [200, 193] on button "button" at bounding box center [199, 190] width 9 height 5
click at [198, 156] on button "button" at bounding box center [199, 153] width 9 height 5
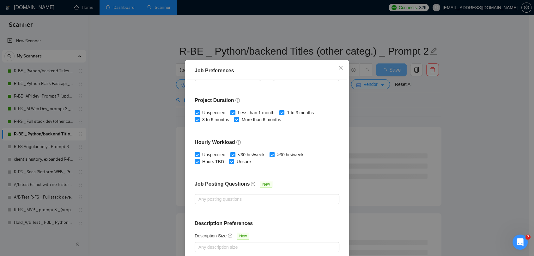
scroll to position [40, 0]
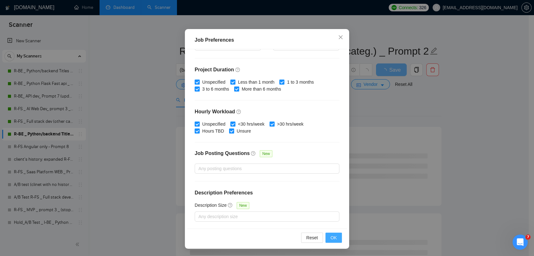
click at [331, 237] on span "OK" at bounding box center [334, 238] width 6 height 7
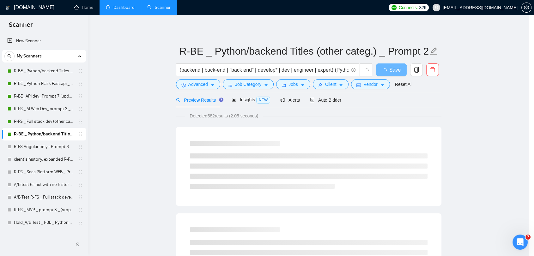
scroll to position [9, 0]
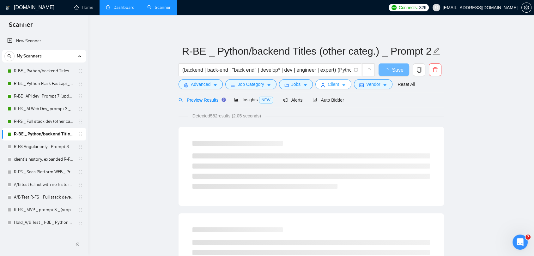
click at [336, 85] on span "Client" at bounding box center [333, 84] width 11 height 7
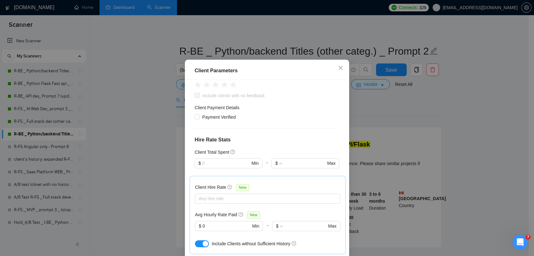
scroll to position [302, 0]
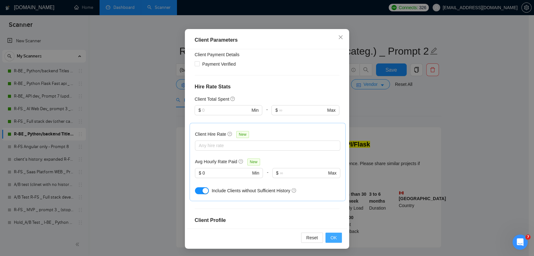
click at [331, 238] on span "OK" at bounding box center [334, 238] width 6 height 7
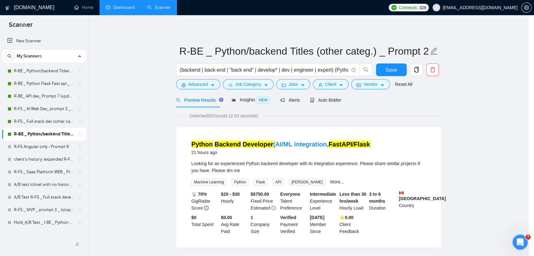
scroll to position [9, 0]
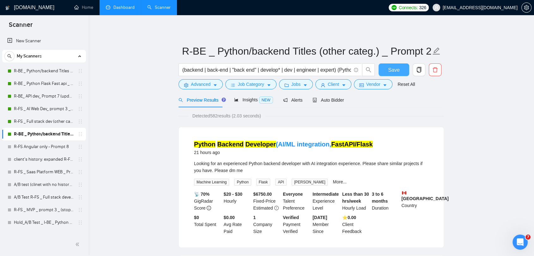
click at [392, 69] on span "Save" at bounding box center [393, 70] width 11 height 8
click at [33, 99] on link "R-BE_ API dev_ Prompt 7 (updated [DATE])_Active" at bounding box center [44, 96] width 60 height 13
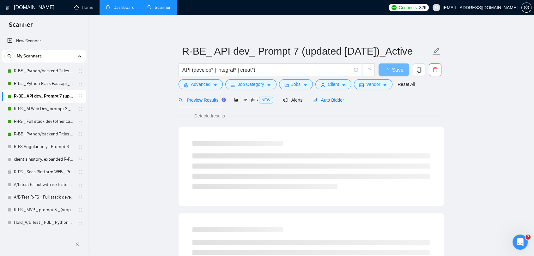
click at [318, 101] on span "Auto Bidder" at bounding box center [328, 100] width 31 height 5
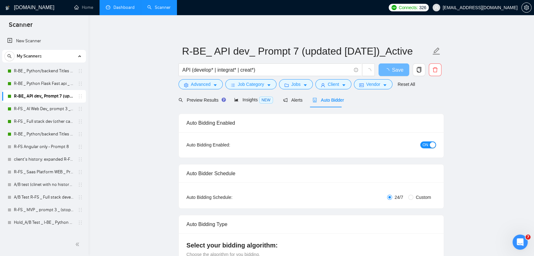
click at [427, 147] on span "ON" at bounding box center [426, 145] width 6 height 7
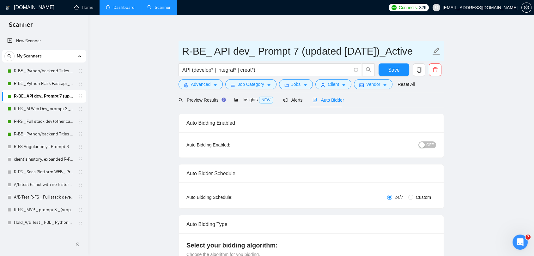
click at [350, 52] on input "R-BE_ API dev_ Prompt 7 (updated [DATE])_Active" at bounding box center [306, 51] width 249 height 16
click at [418, 53] on input "R-BE_ API dev_ Prompt 7 (updated [DATE])_Active" at bounding box center [306, 51] width 249 height 16
drag, startPoint x: 417, startPoint y: 53, endPoint x: 430, endPoint y: 56, distance: 12.7
click at [430, 56] on input "R-BE_ API dev_ Prompt 7 (updated [DATE])_Active" at bounding box center [306, 51] width 249 height 16
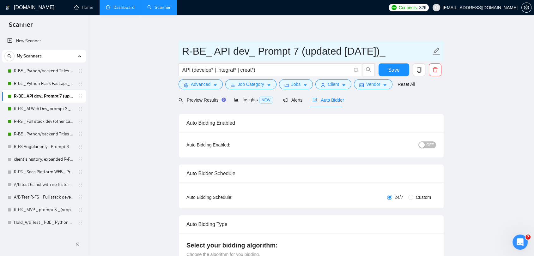
scroll to position [0, 0]
click at [184, 53] on input "R-BE_ API dev_ Prompt 7 (updated [DATE])" at bounding box center [306, 51] width 249 height 16
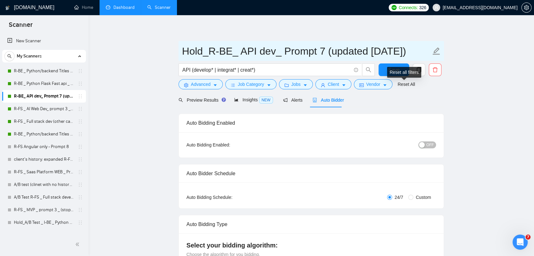
type input "Hold_R-BE_ API dev_ Prompt 7 (updated [DATE])"
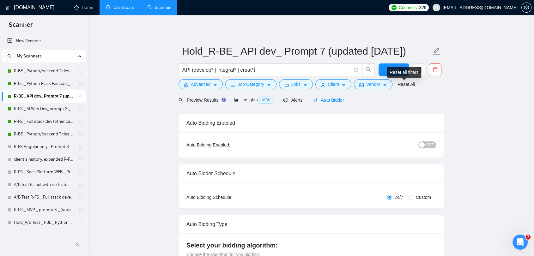
click at [399, 71] on div "Reset all filters" at bounding box center [404, 72] width 34 height 11
click at [390, 72] on span "Save" at bounding box center [393, 70] width 11 height 8
click at [47, 76] on link "R-BE _ Python/backend Titles _ Prompt 2_ Active" at bounding box center [44, 71] width 60 height 13
